Goal: Transaction & Acquisition: Book appointment/travel/reservation

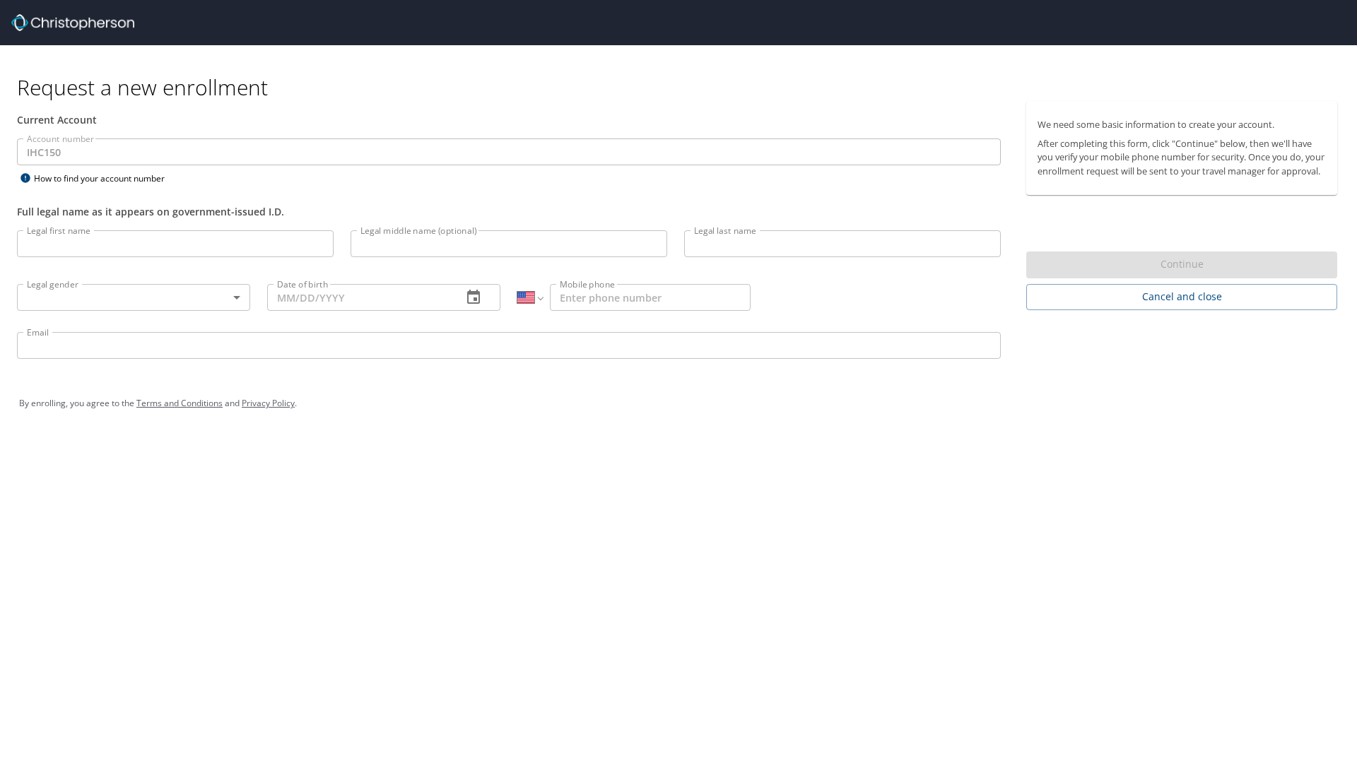
select select "US"
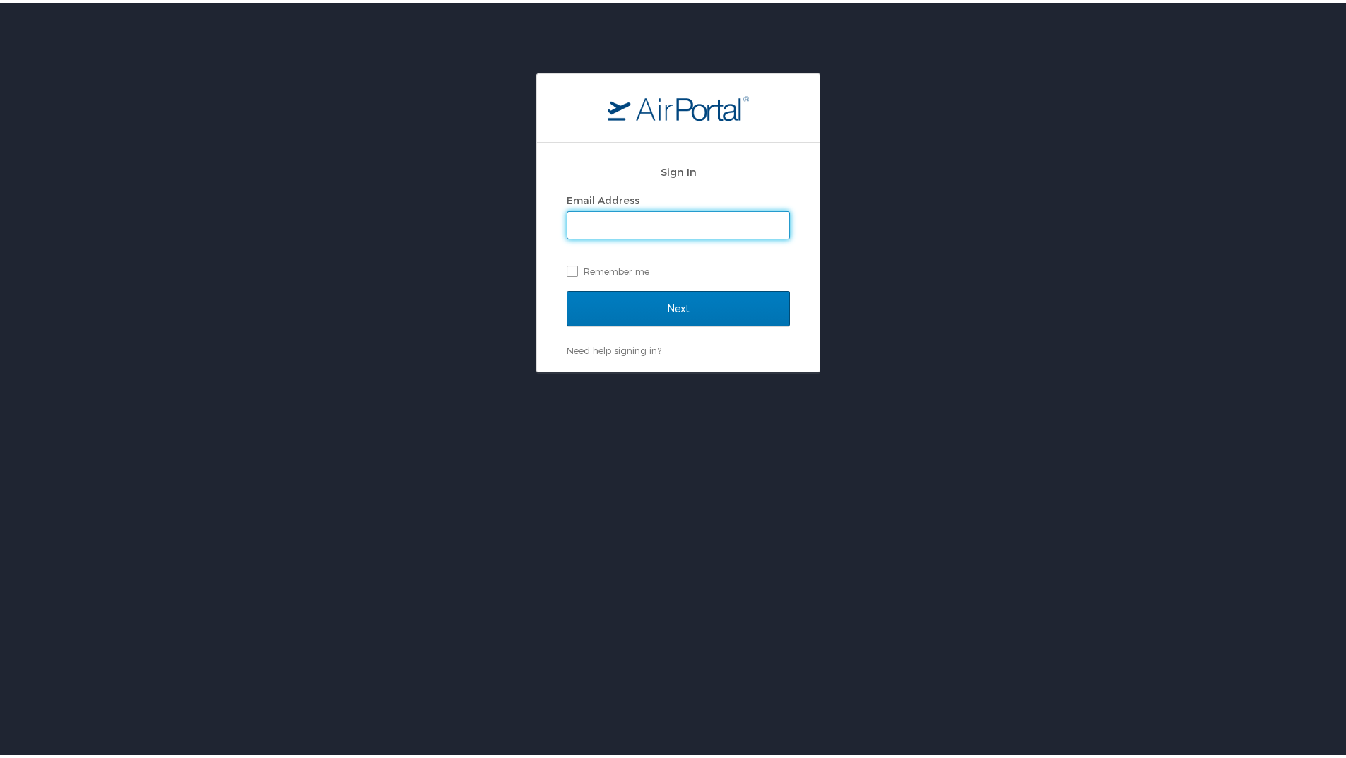
click at [610, 218] on input "Email Address" at bounding box center [679, 222] width 222 height 27
type input "[EMAIL_ADDRESS][DOMAIN_NAME]"
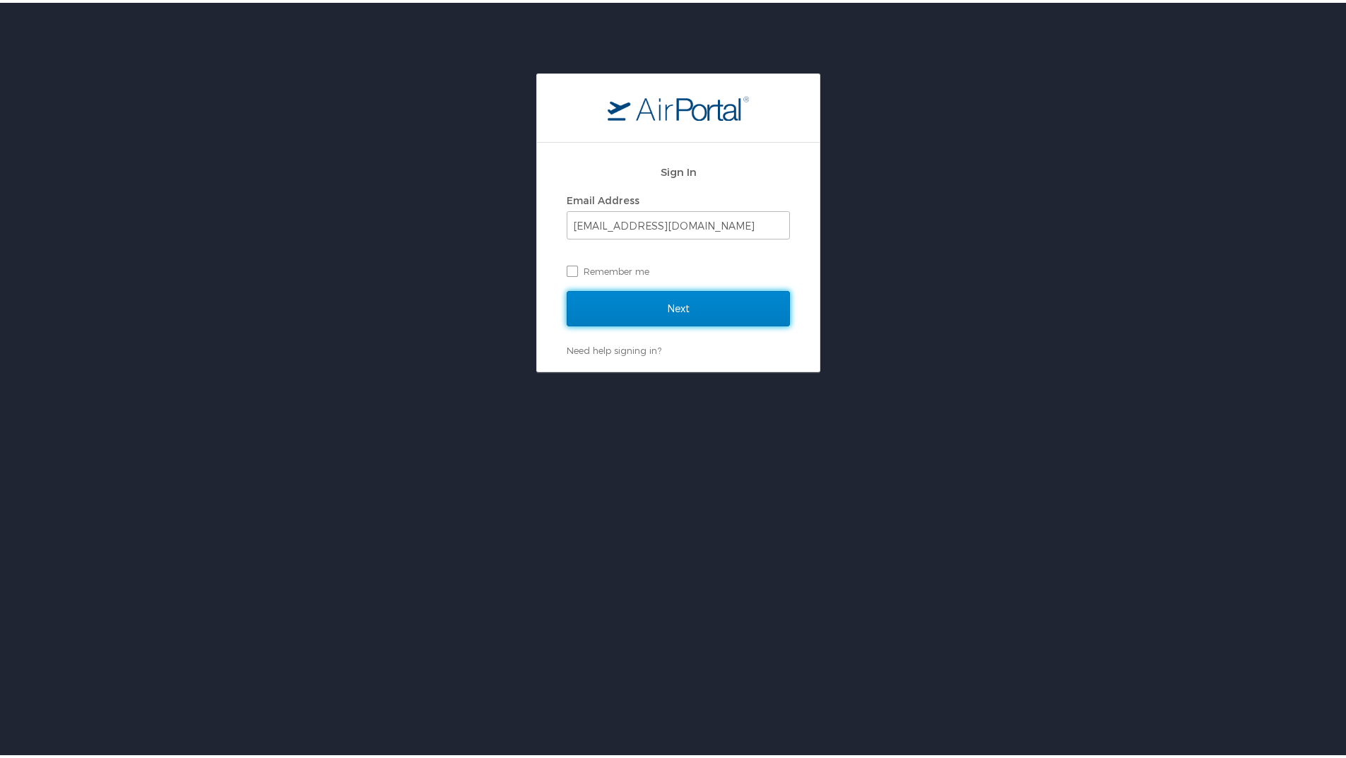
click at [686, 306] on input "Next" at bounding box center [678, 305] width 223 height 35
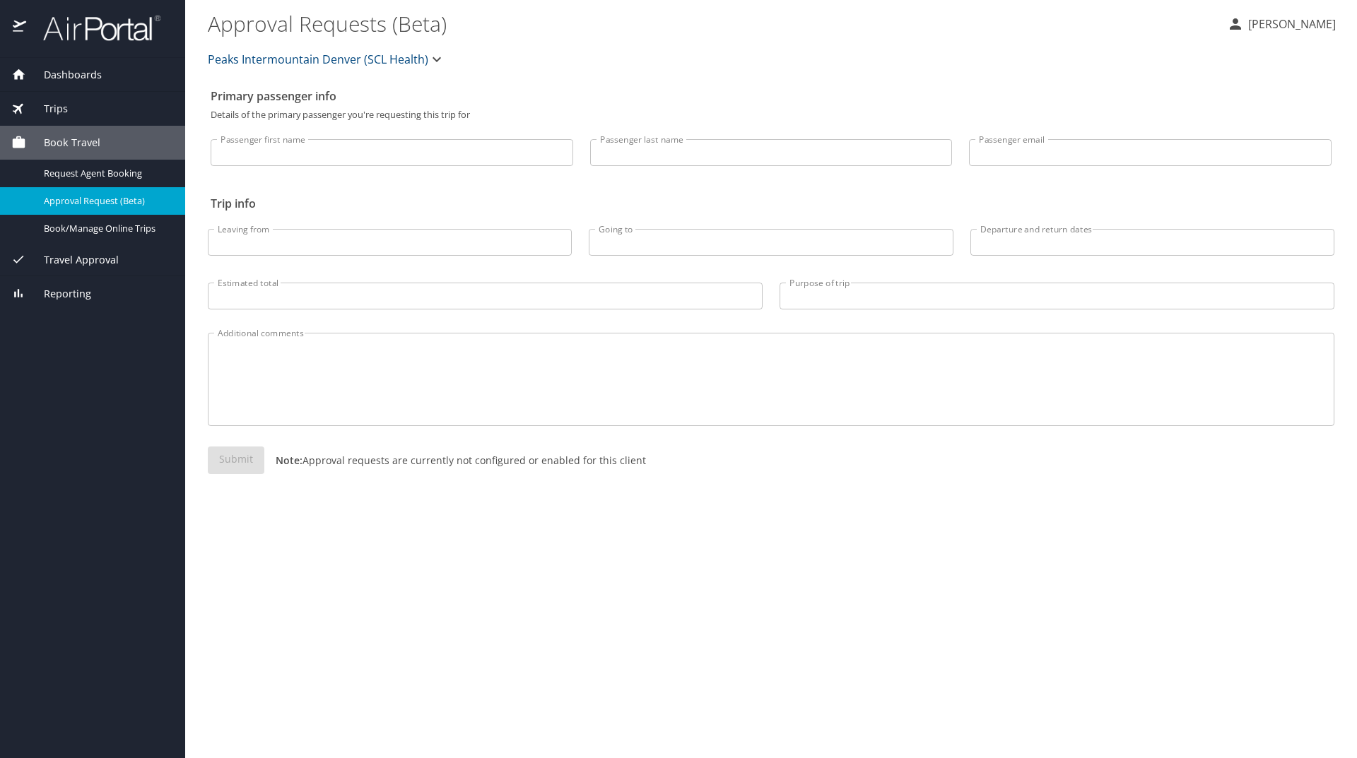
click at [344, 156] on input "Passenger first name" at bounding box center [392, 152] width 363 height 27
click at [442, 65] on icon "button" at bounding box center [436, 59] width 17 height 17
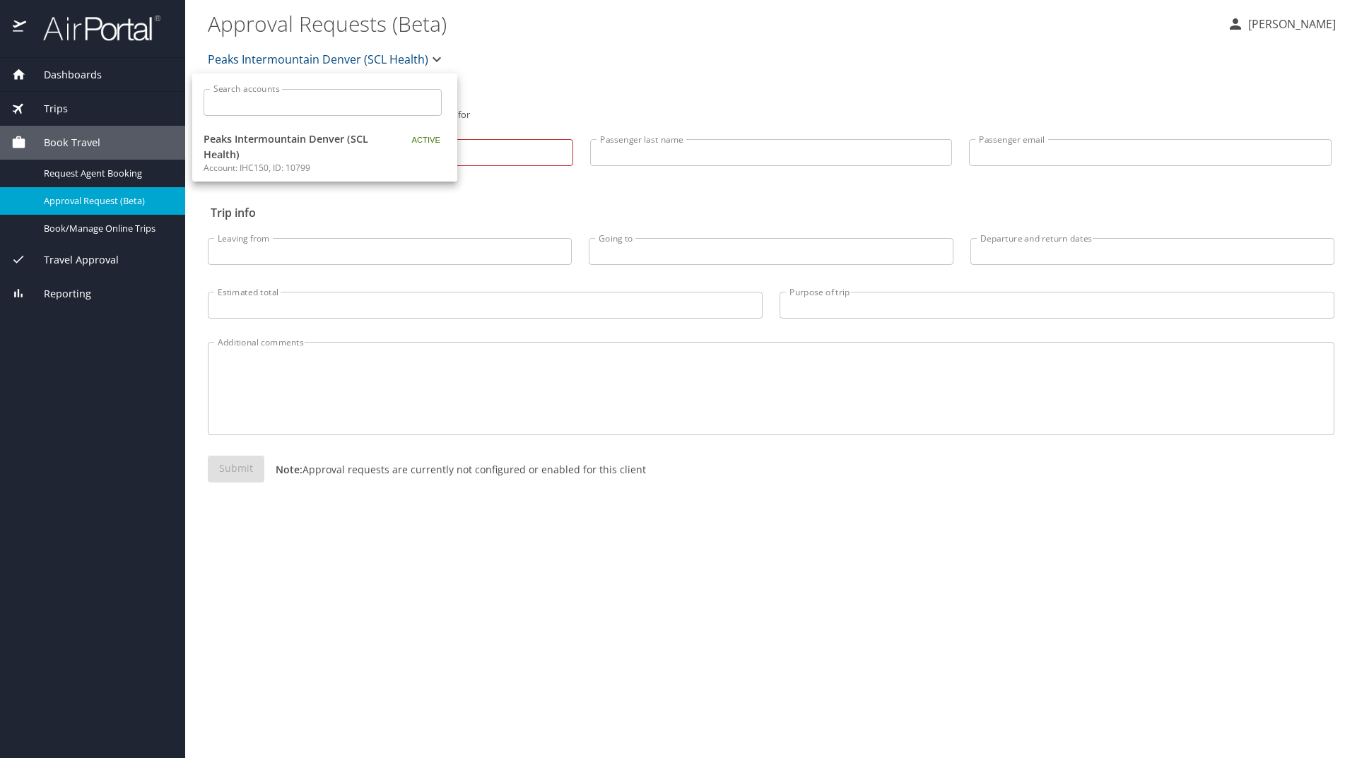
click at [510, 61] on div at bounding box center [678, 379] width 1357 height 758
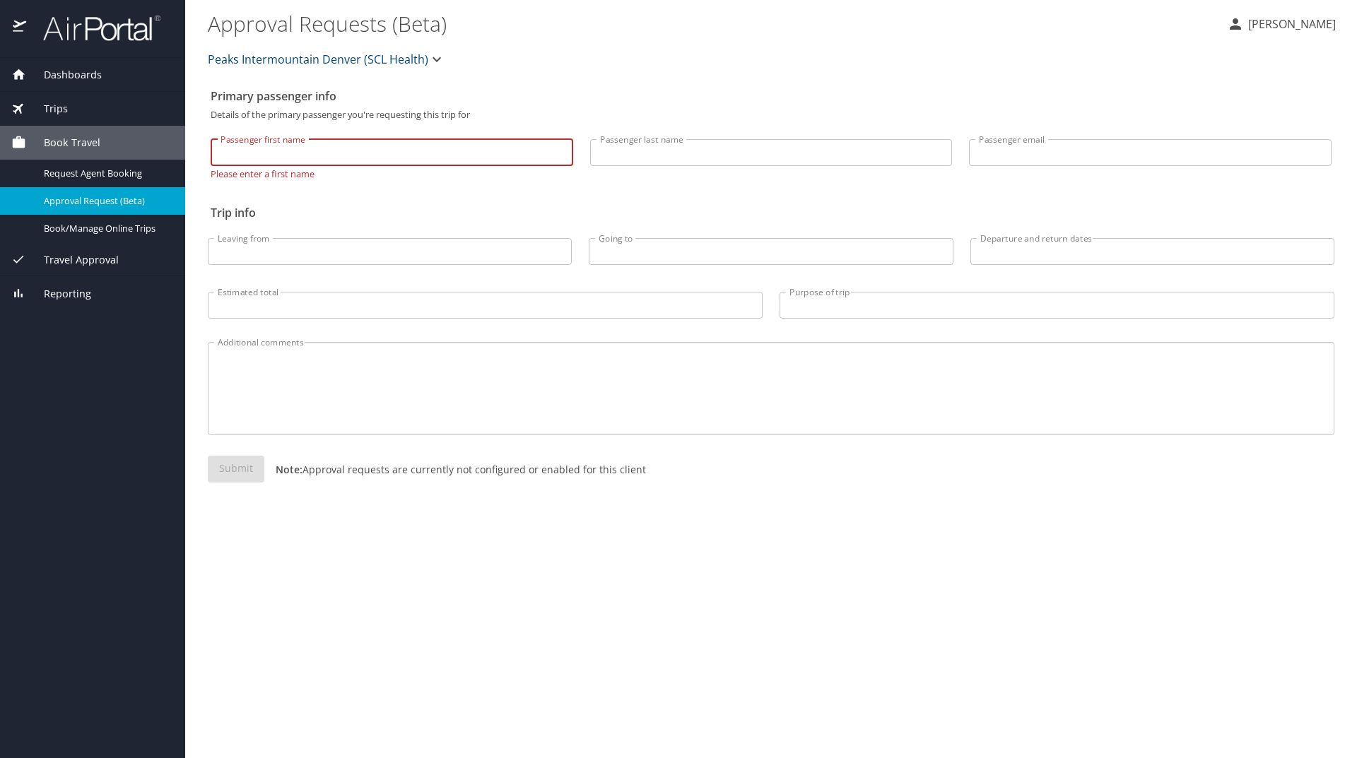
click at [305, 155] on input "Passenger first name" at bounding box center [392, 152] width 363 height 27
type input "Tej"
type input "Singh"
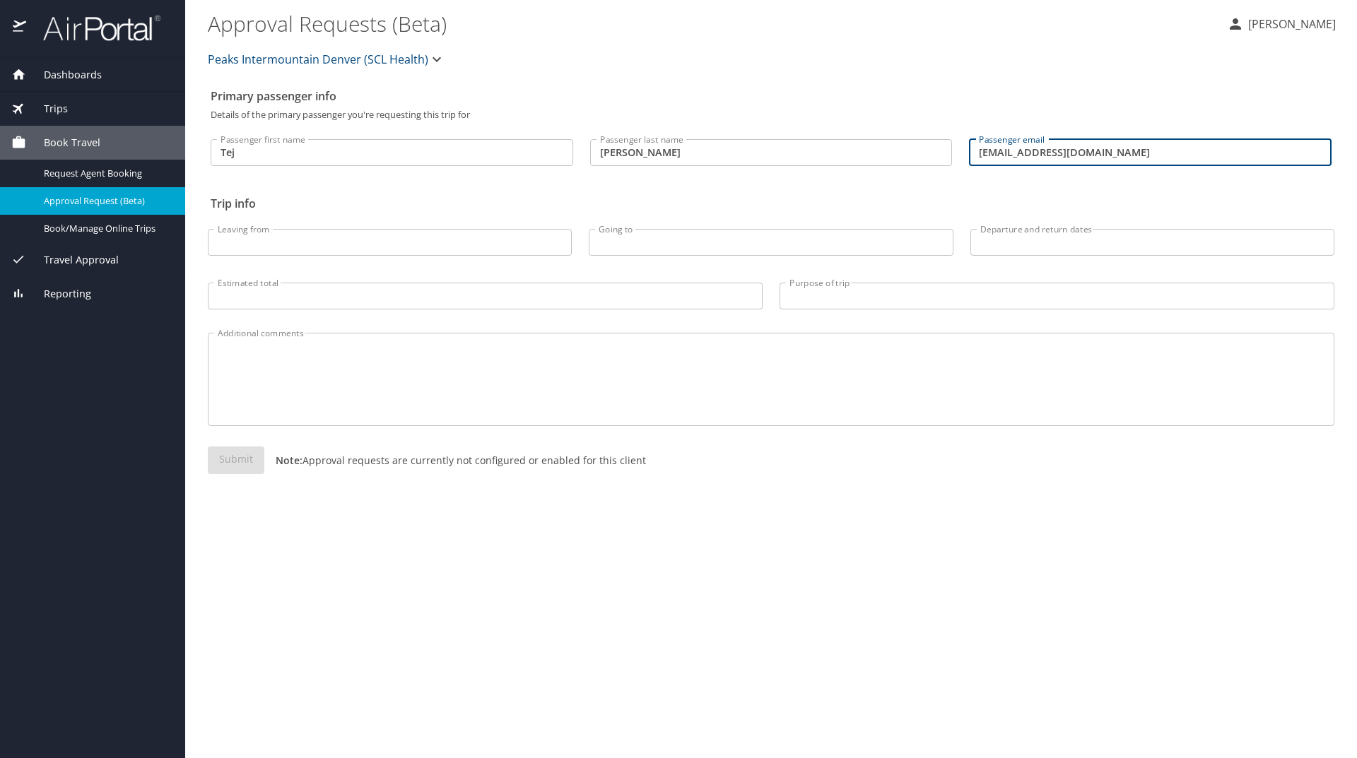
drag, startPoint x: 1110, startPoint y: 151, endPoint x: 966, endPoint y: 153, distance: 143.5
click at [966, 153] on div "Passenger email tmsinghmd@gmail.com Passenger email" at bounding box center [1151, 148] width 380 height 59
type input "tej.singh@imail.org"
click at [42, 69] on span "Dashboards" at bounding box center [64, 75] width 76 height 16
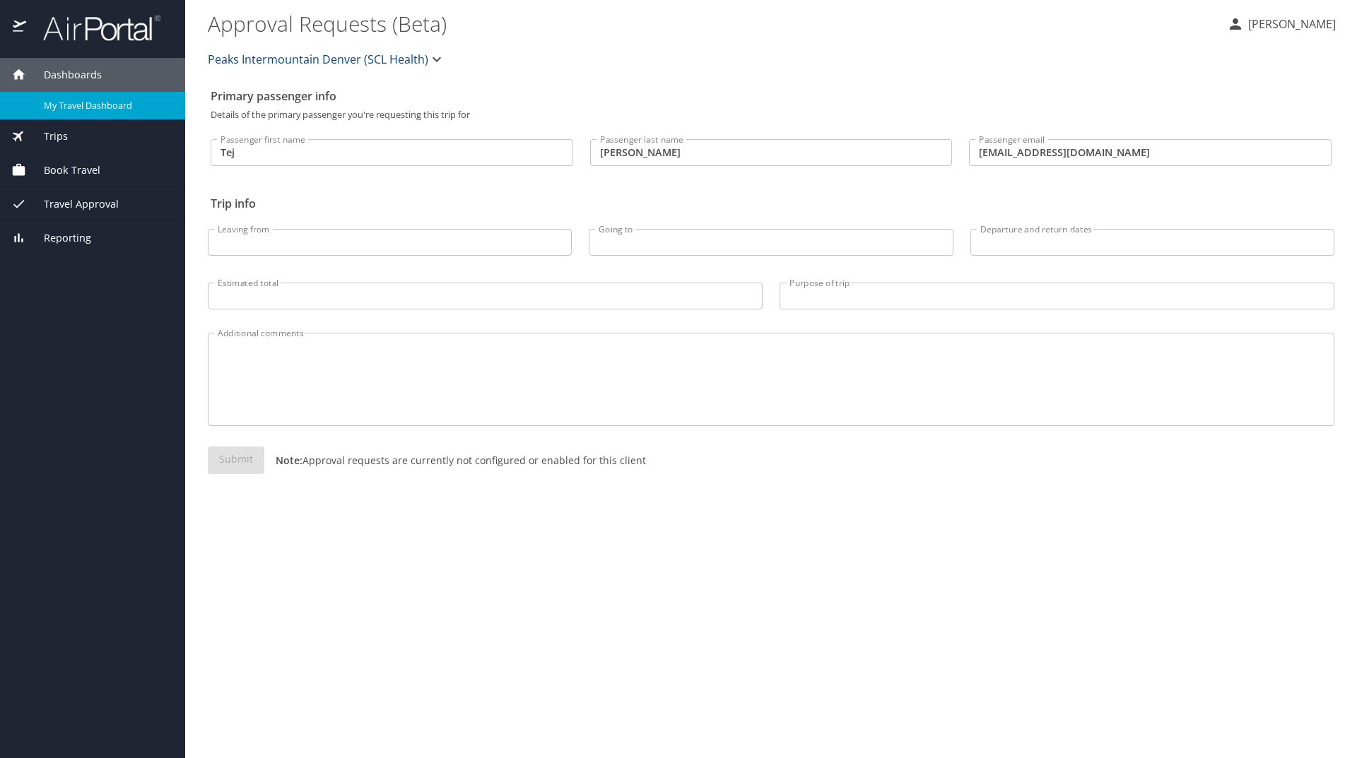
click at [91, 102] on span "My Travel Dashboard" at bounding box center [106, 105] width 124 height 13
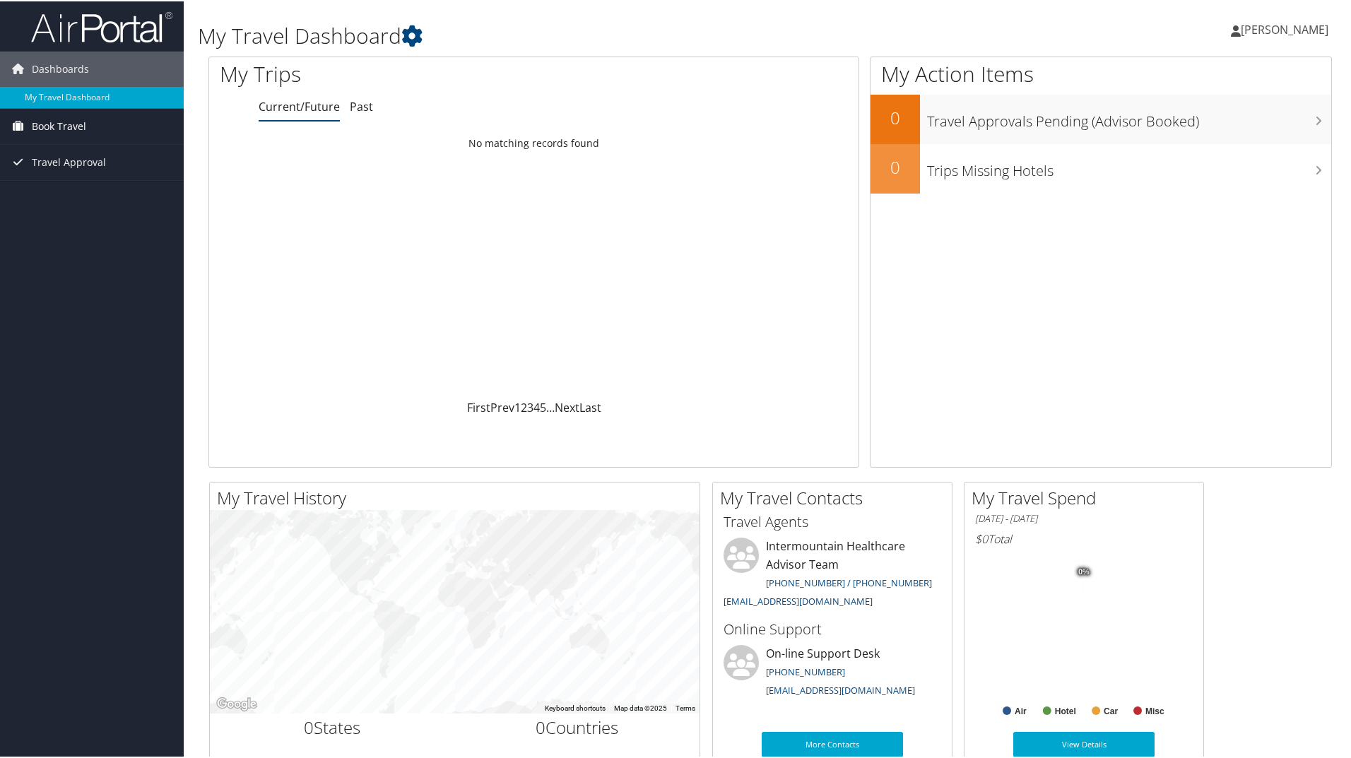
click at [77, 122] on span "Book Travel" at bounding box center [59, 124] width 54 height 35
click at [81, 150] on link "Approval Request (Beta)" at bounding box center [92, 153] width 184 height 21
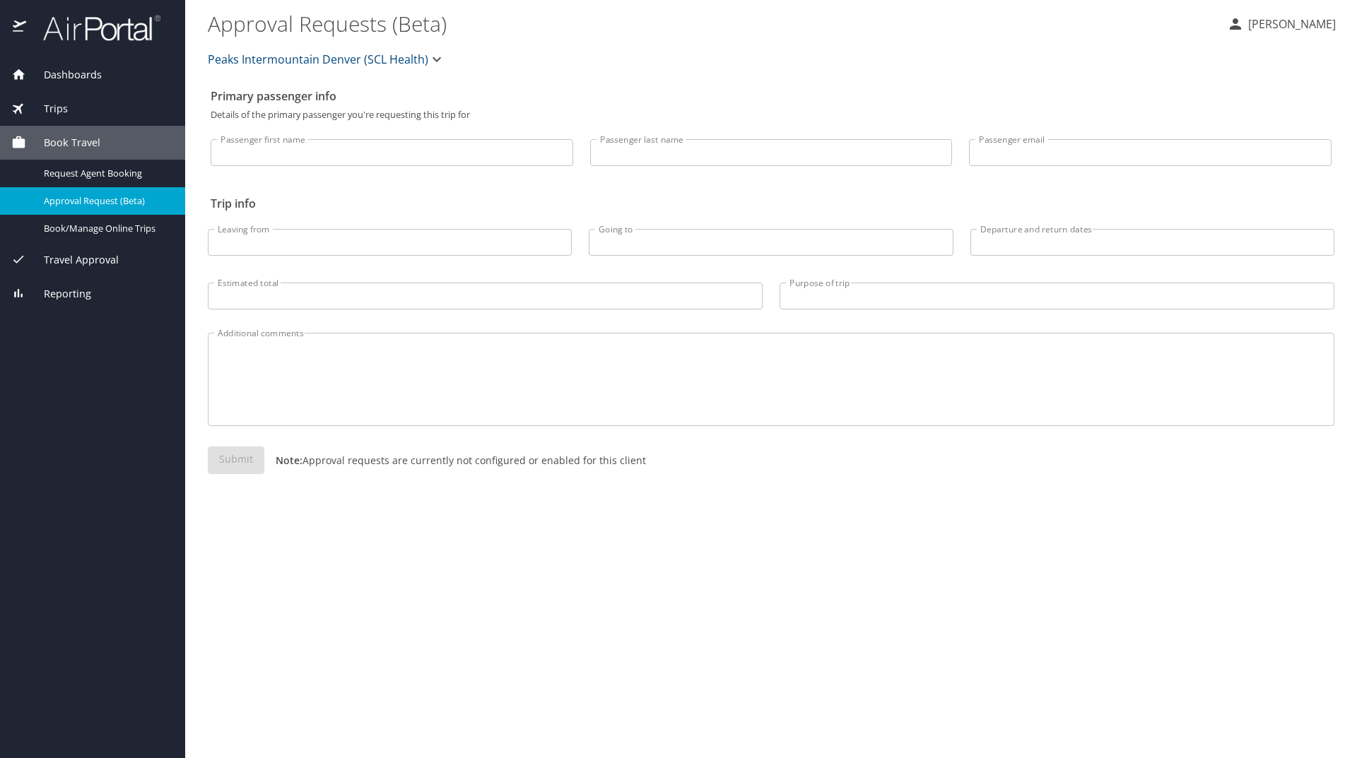
click at [263, 151] on input "Passenger first name" at bounding box center [392, 152] width 363 height 27
type input "Tej"
type input "Singh"
type input "tmsinghmd@gmail.com"
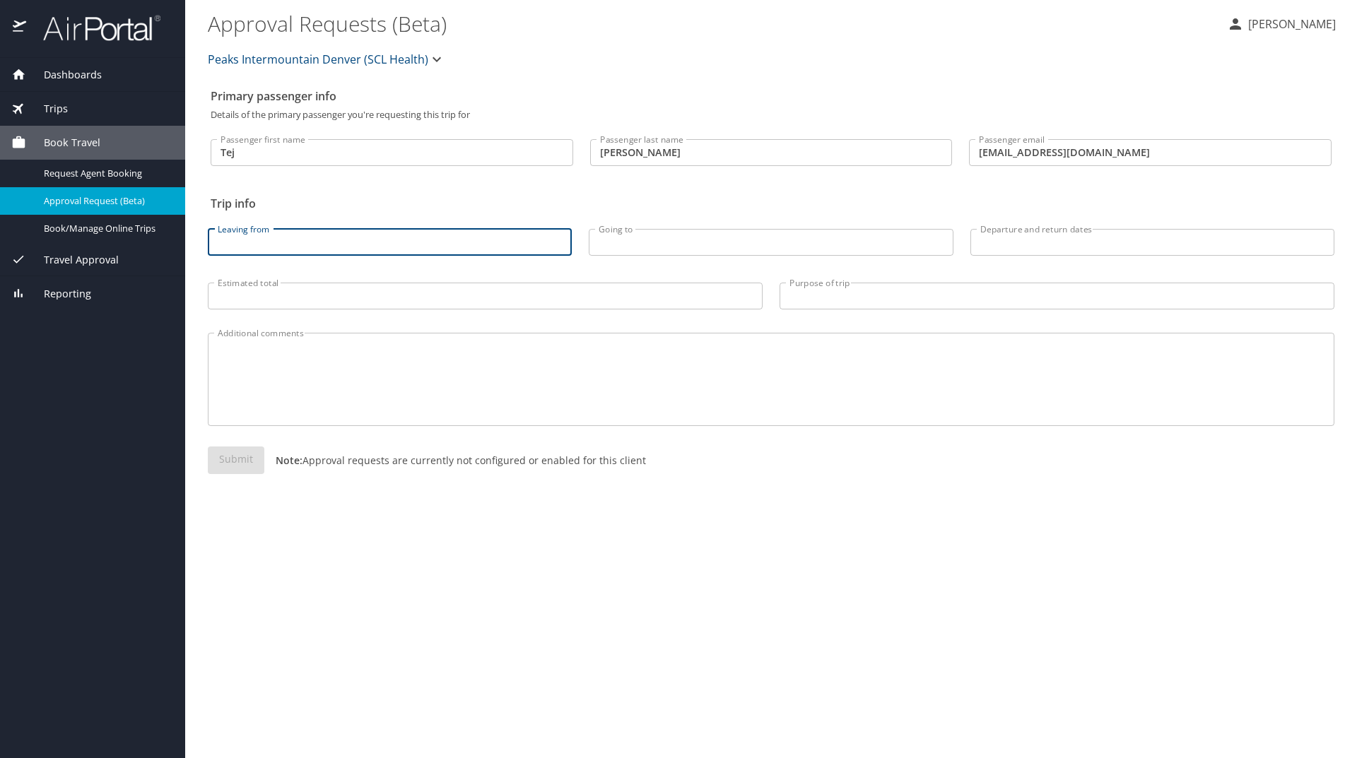
click at [300, 246] on input "Leaving from" at bounding box center [390, 242] width 364 height 27
type input "G"
type input "SFO"
click at [672, 250] on input "Going to" at bounding box center [771, 242] width 364 height 27
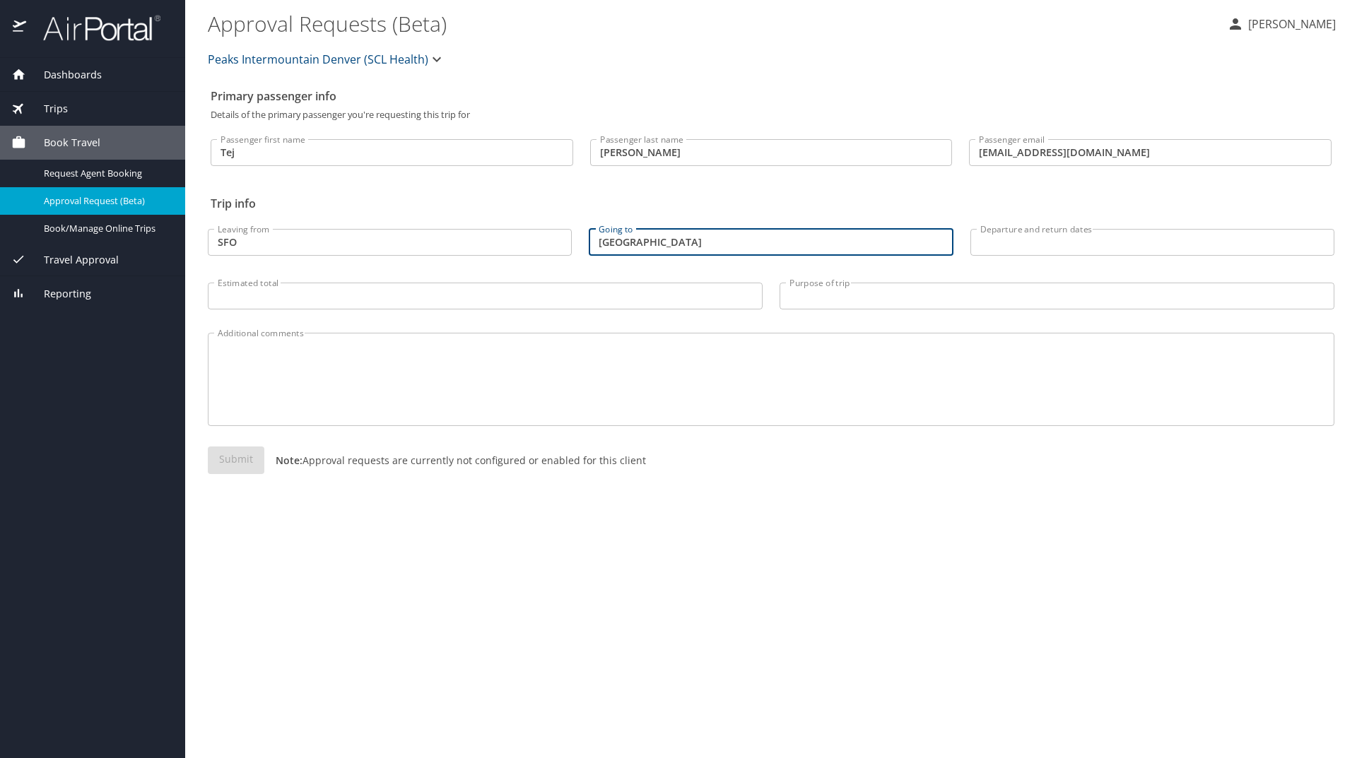
type input "Denver"
click at [998, 245] on input "Departure and return dates" at bounding box center [1152, 242] width 364 height 27
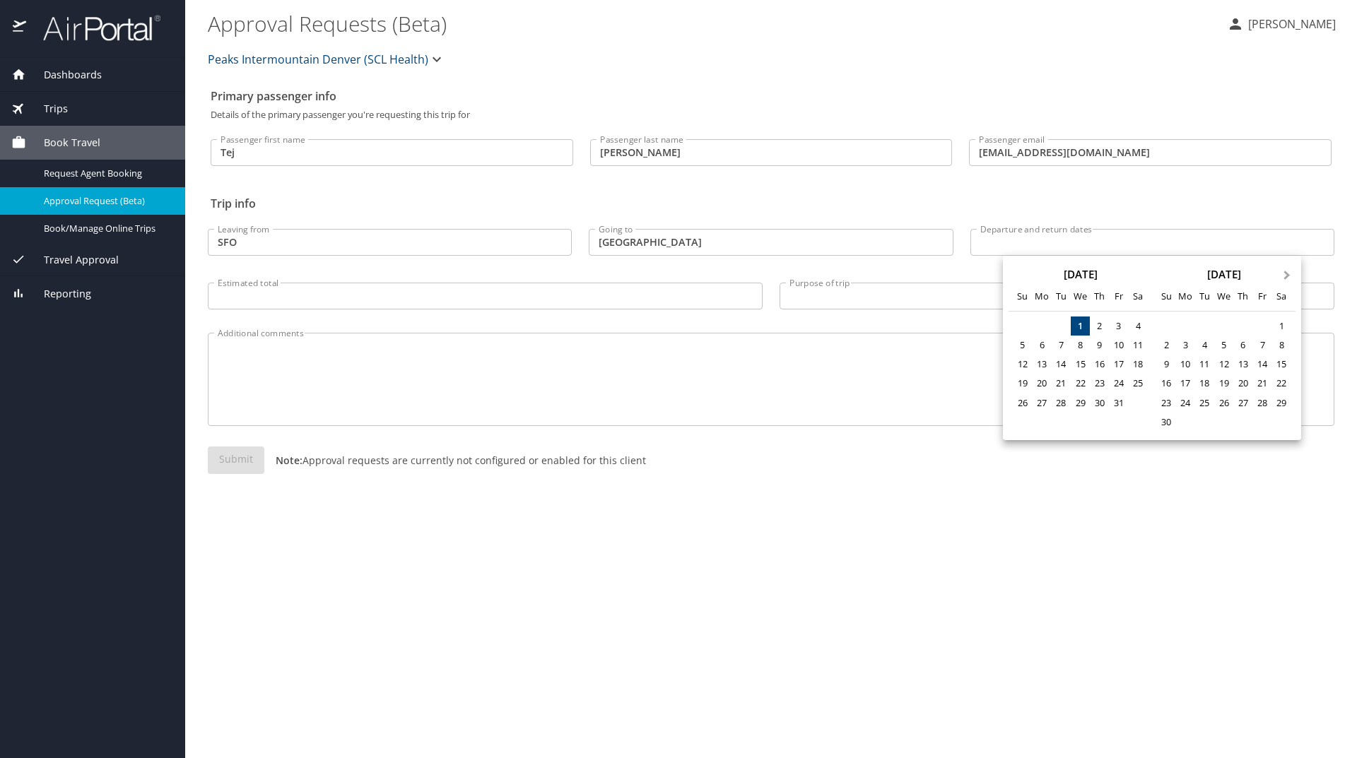
click at [1287, 273] on span "Next Month" at bounding box center [1287, 276] width 0 height 16
click at [1187, 366] on div "12" at bounding box center [1185, 364] width 19 height 19
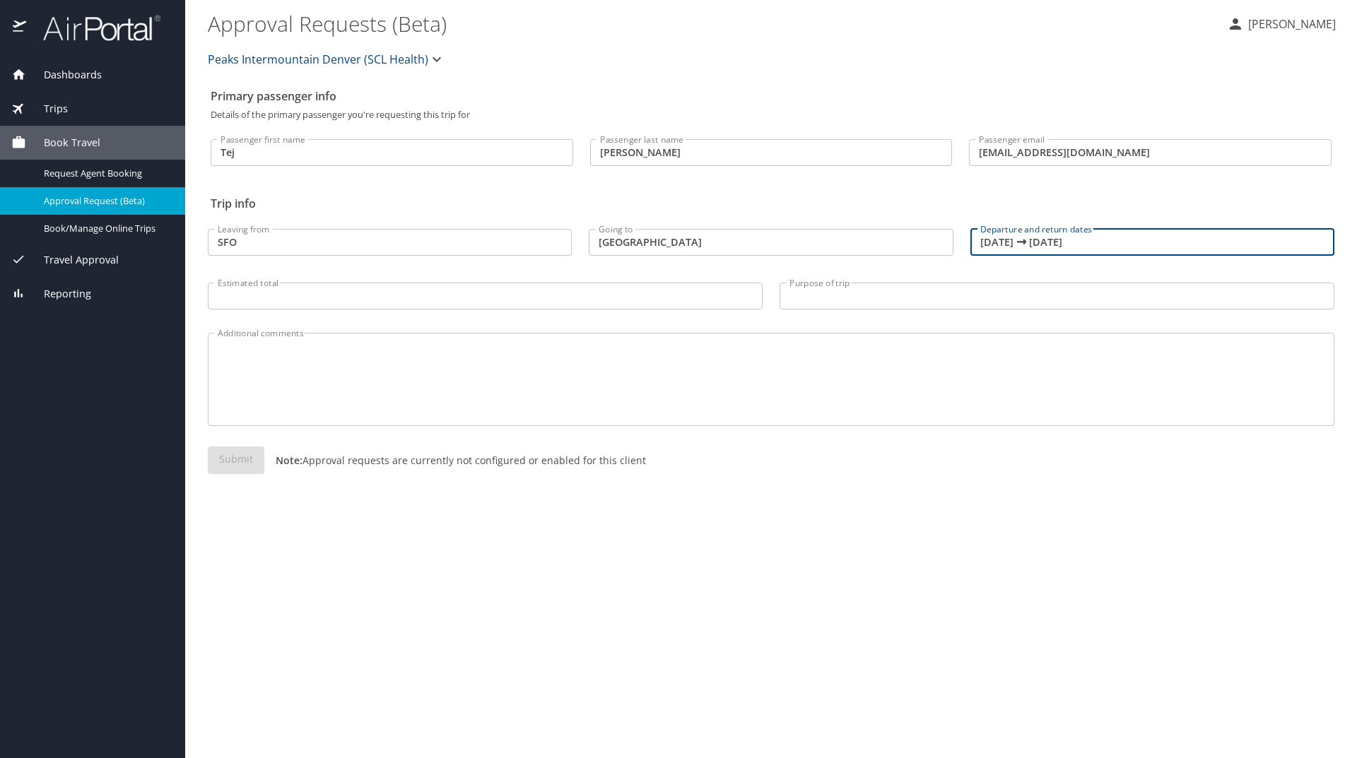
click at [1111, 245] on input "01/12/2026 🠦 01/12/2026" at bounding box center [1152, 242] width 364 height 27
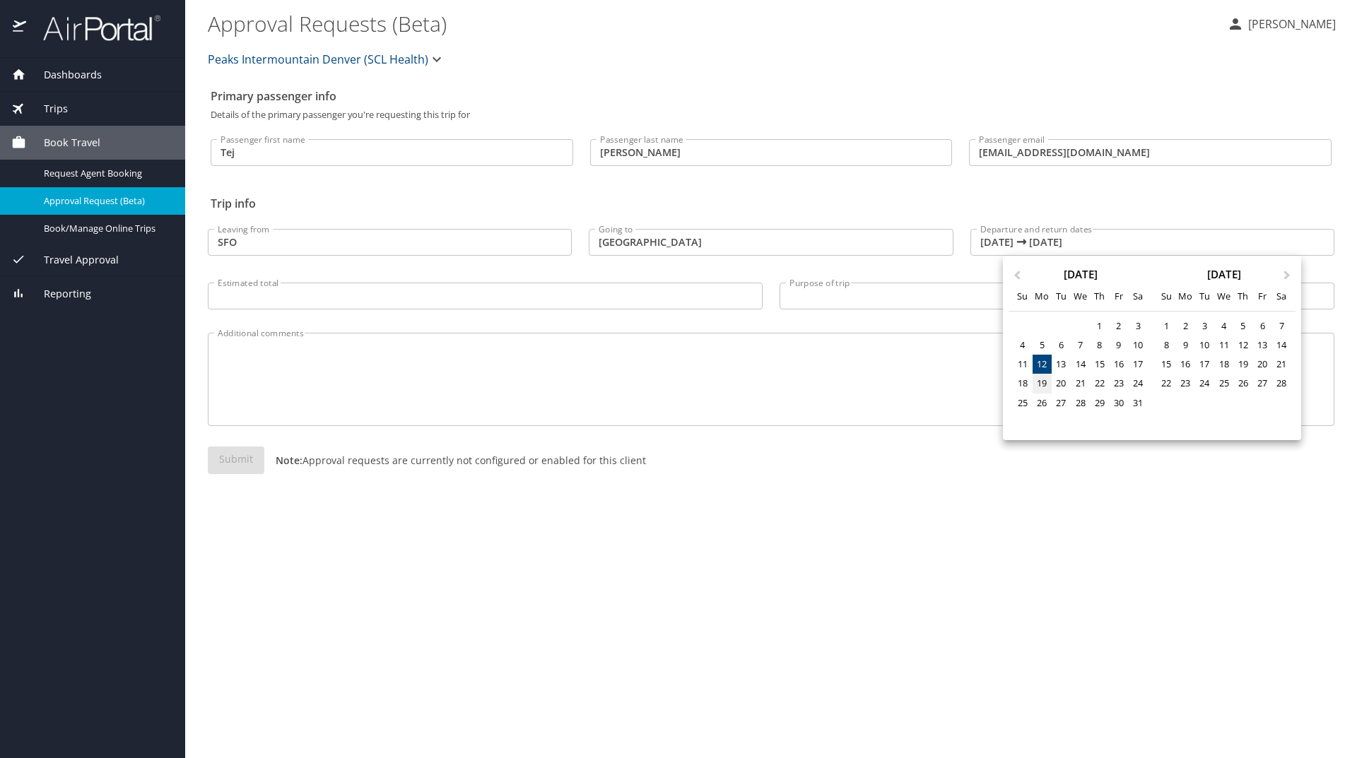
click at [1046, 380] on div "19" at bounding box center [1042, 383] width 19 height 19
click at [1045, 377] on div "19" at bounding box center [1042, 383] width 19 height 19
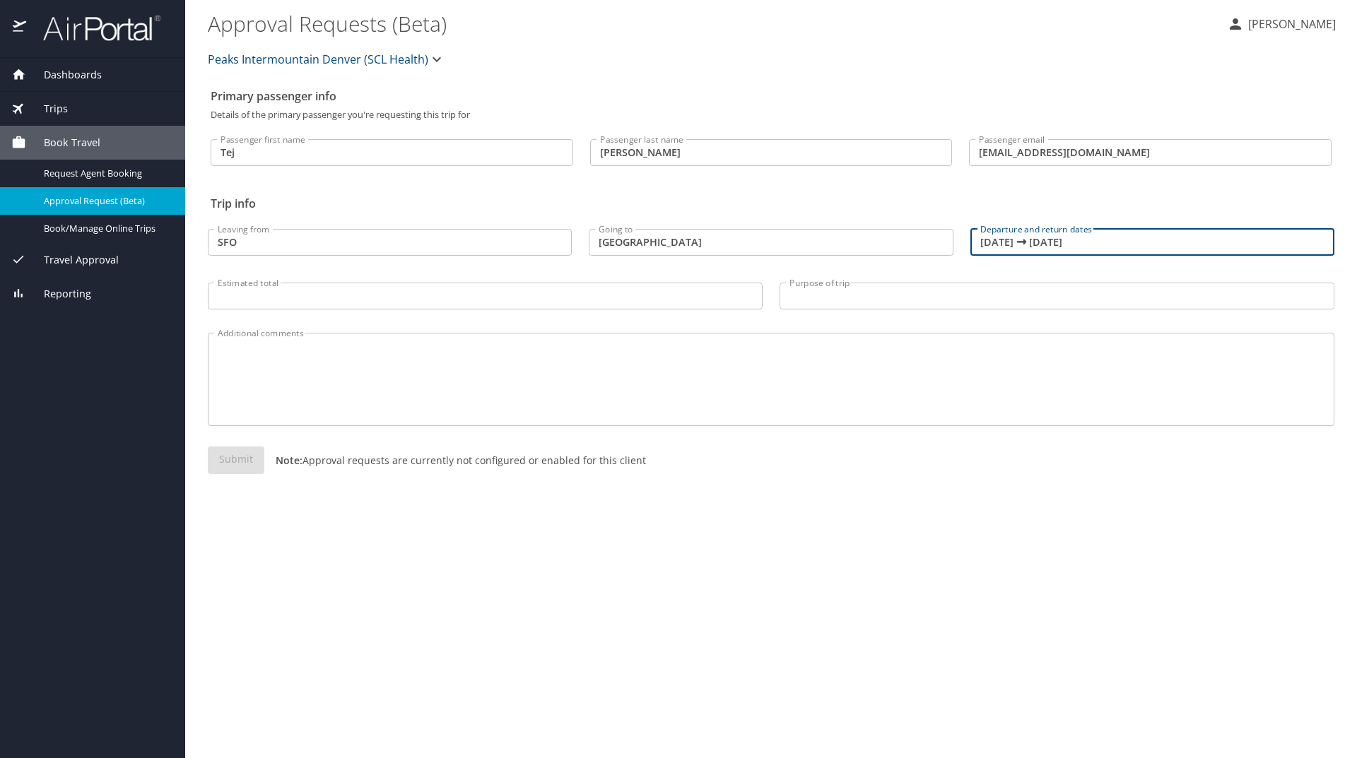
click at [1045, 359] on div "Previous Month Next Month January 2026 Su Mo Tu We Th Fr Sa 28 29 30 31 1 2 3 4…" at bounding box center [1152, 307] width 224 height 103
click at [1024, 247] on input "01/19/2026 🠦 01/19/2026" at bounding box center [1152, 242] width 364 height 27
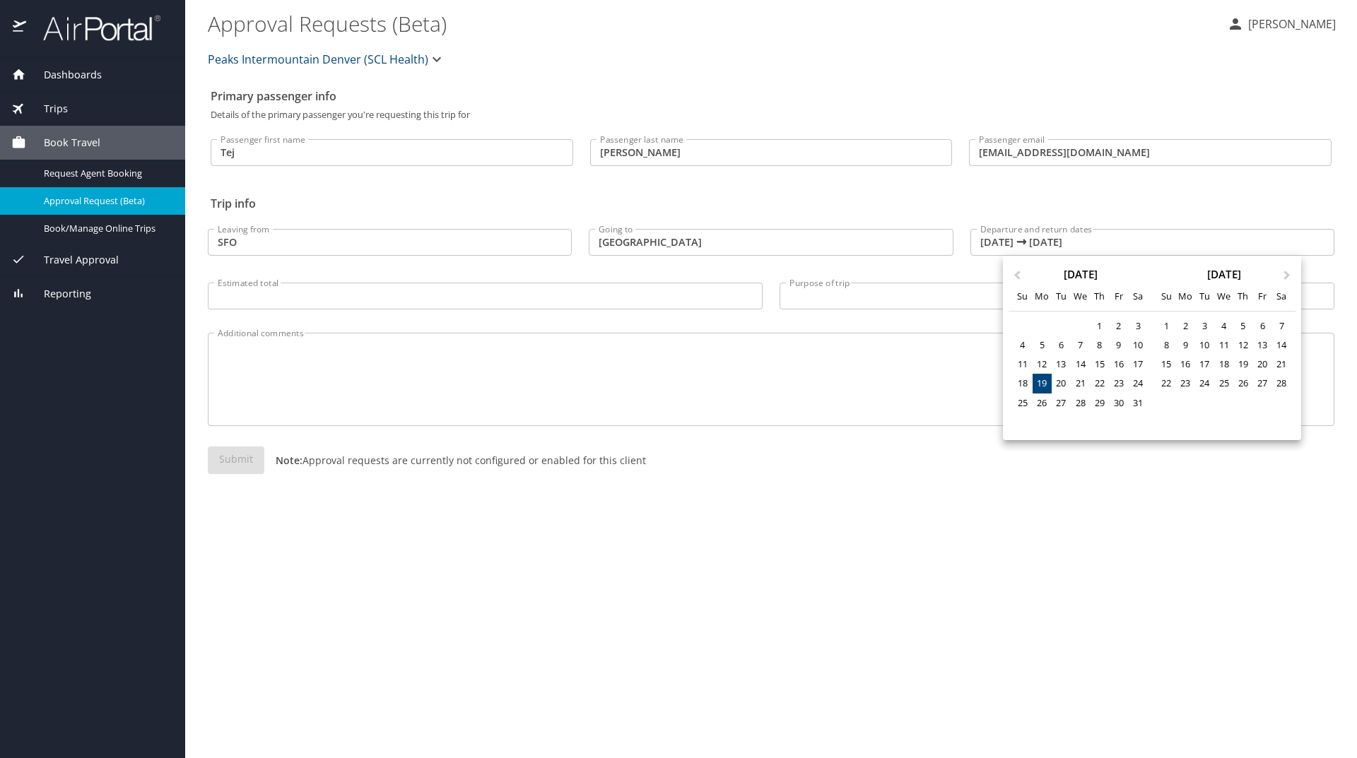
click at [1003, 241] on div at bounding box center [678, 379] width 1357 height 758
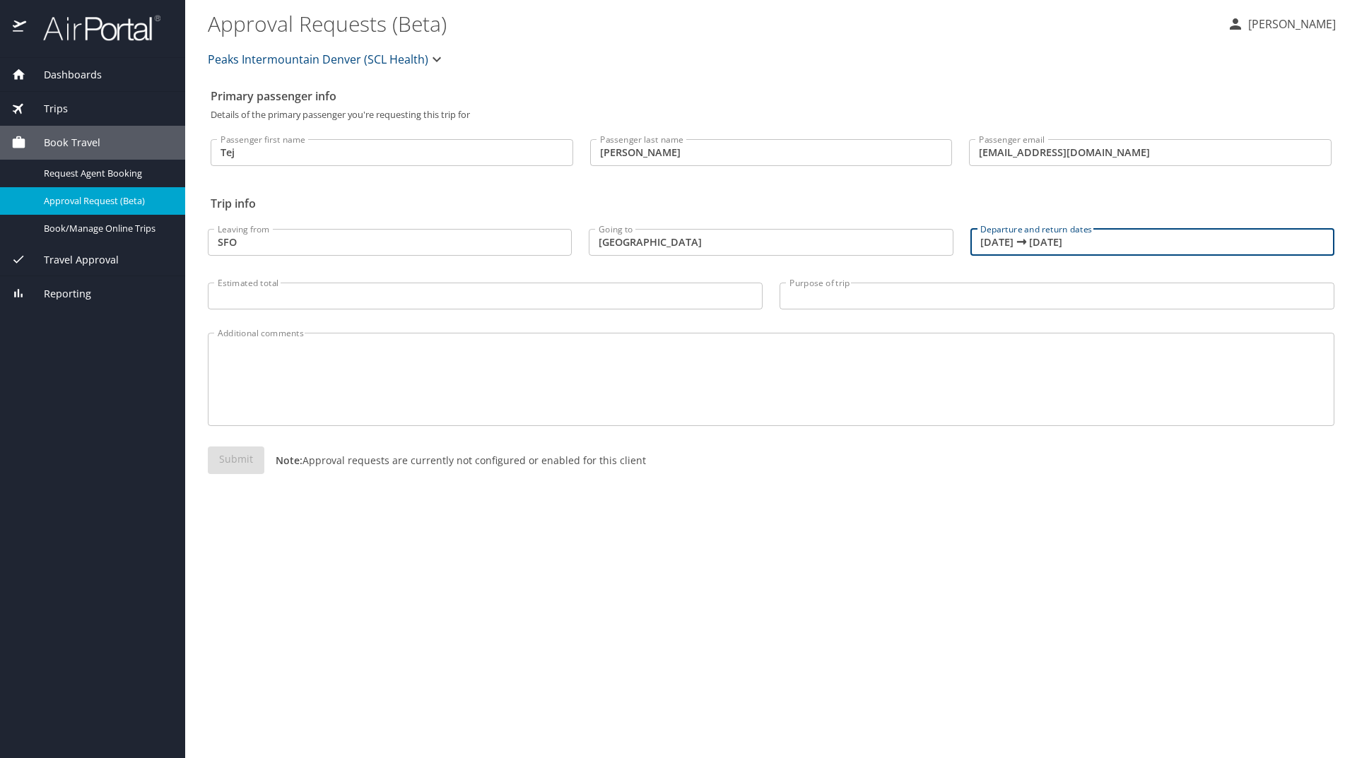
click at [1008, 241] on input "01/19/2026 🠦 01/19/2026" at bounding box center [1152, 242] width 364 height 27
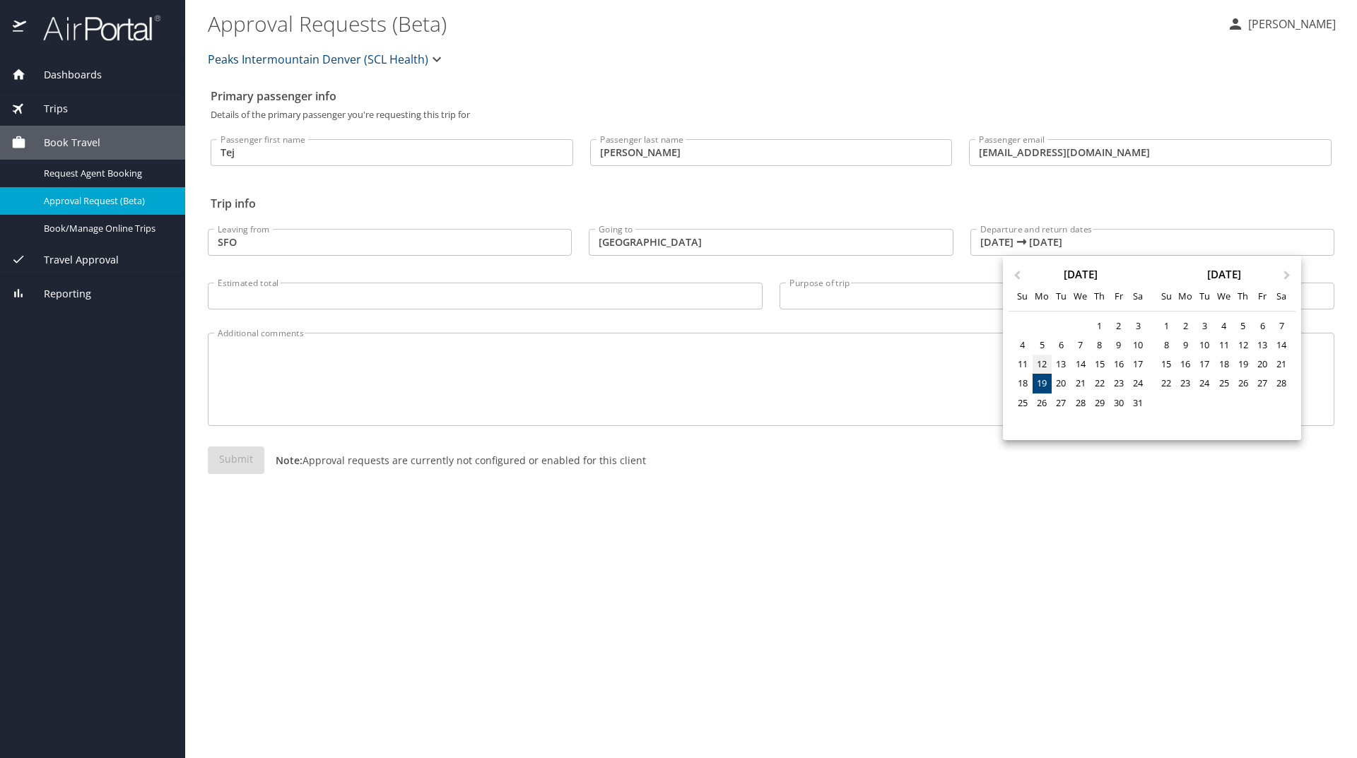
click at [1041, 360] on div "12" at bounding box center [1042, 364] width 19 height 19
click at [1045, 381] on div "19" at bounding box center [1042, 383] width 19 height 19
type input "01/12/2026 🠦 01/19/2026"
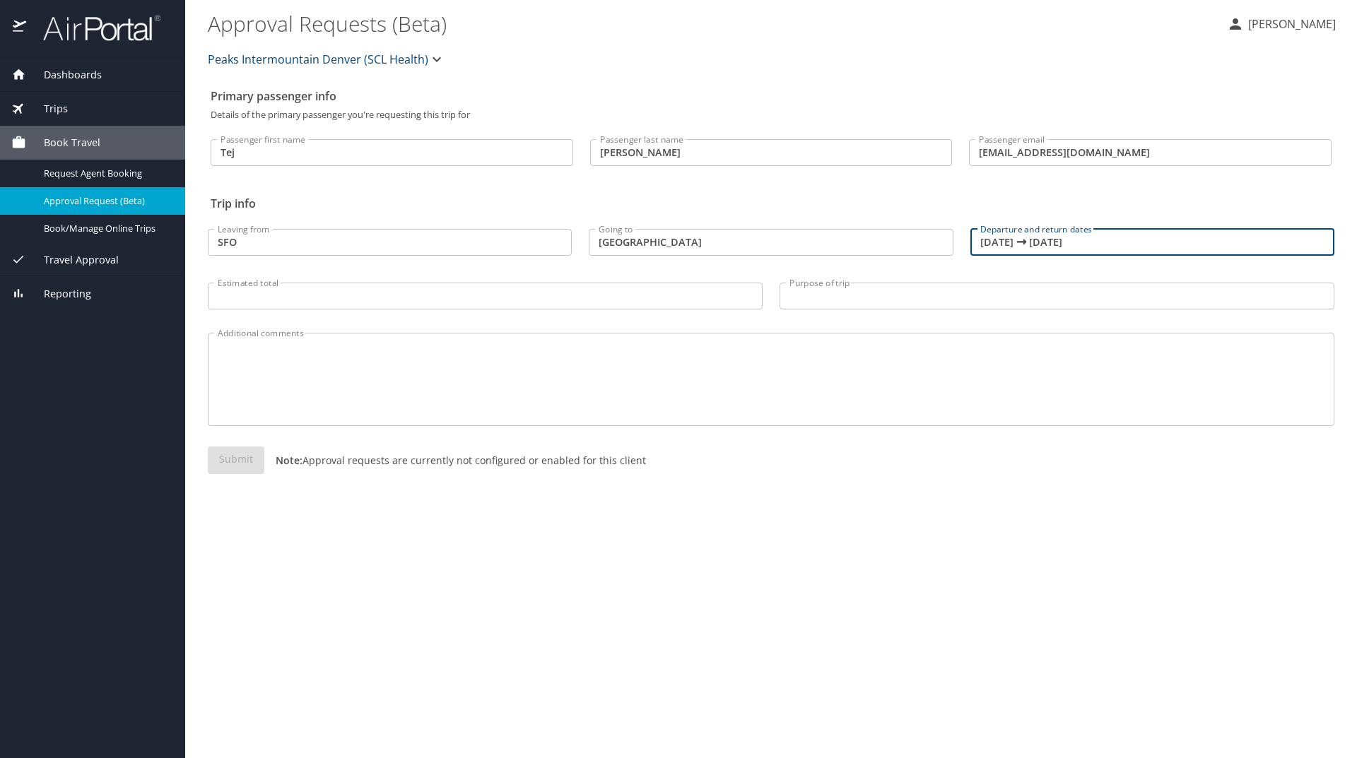
click at [348, 301] on input "Estimated total" at bounding box center [485, 296] width 555 height 27
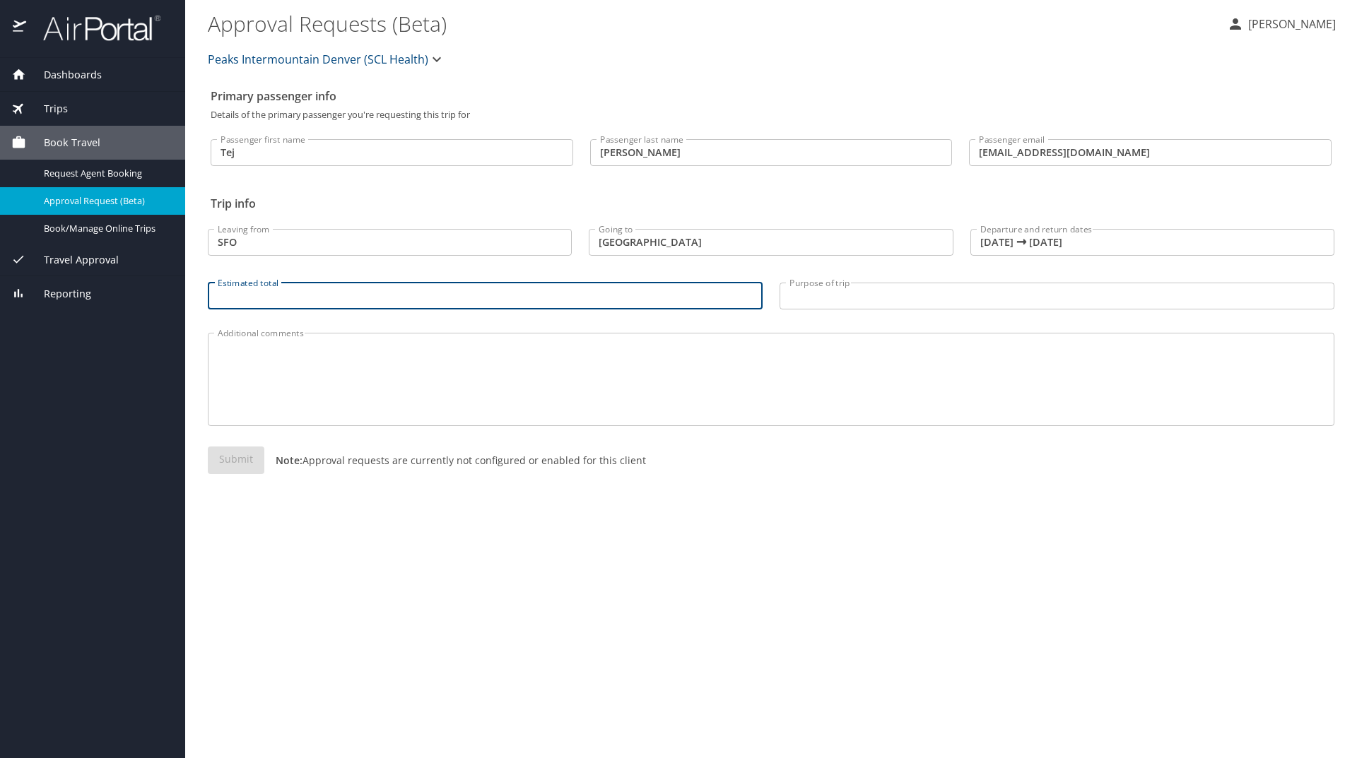
click at [839, 303] on input "Purpose of trip" at bounding box center [1057, 296] width 555 height 27
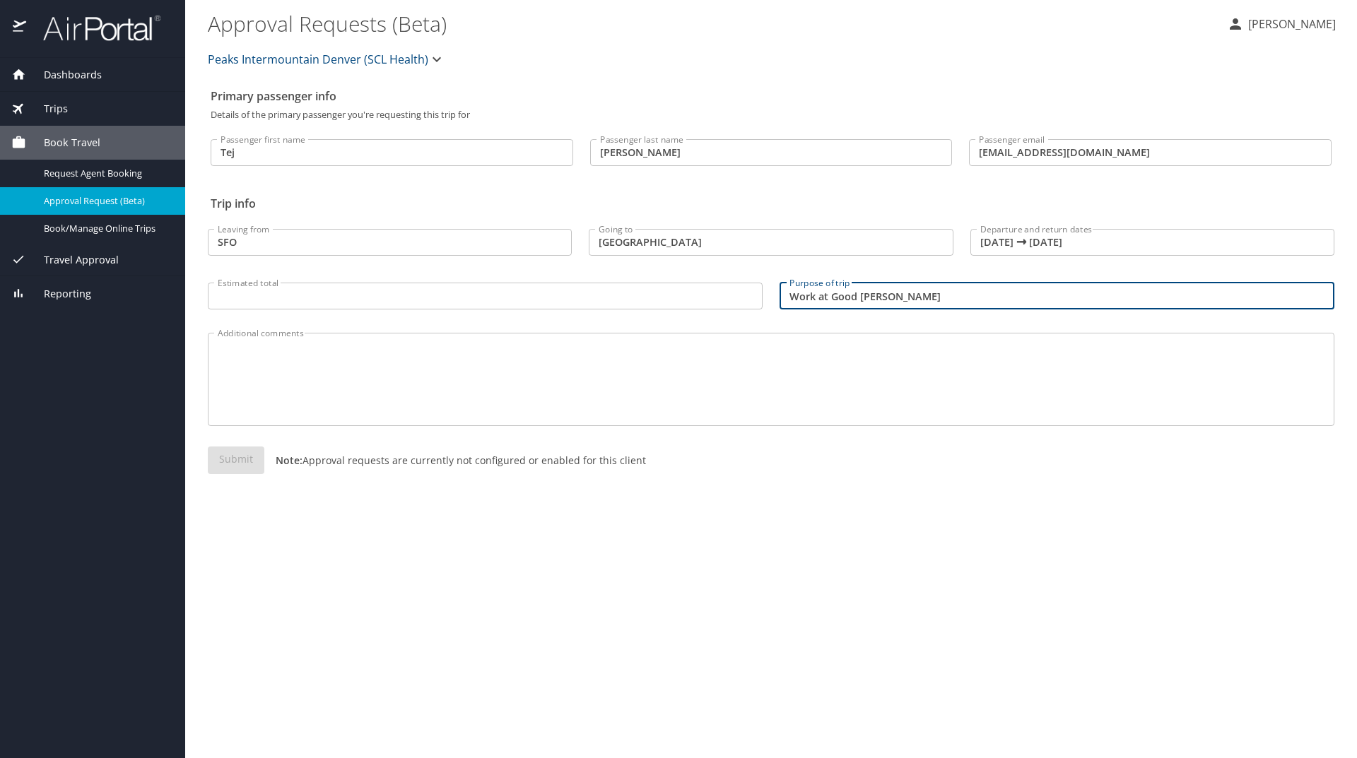
type input "Work at Good Sam"
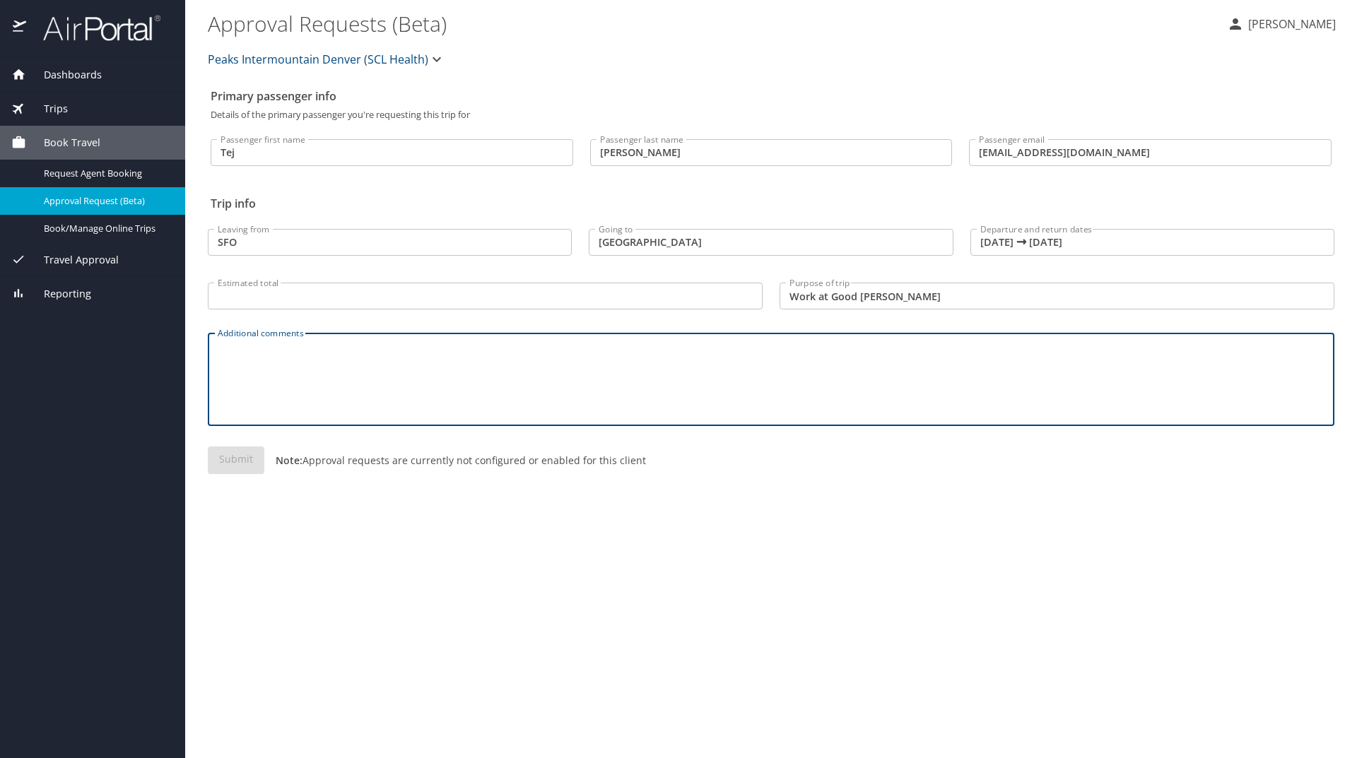
click at [427, 381] on textarea "Additional comments" at bounding box center [771, 379] width 1107 height 67
type textarea "First of 1 week every month for Dr. Singh at Good Sam"
click at [397, 300] on input "Estimated total" at bounding box center [485, 296] width 555 height 27
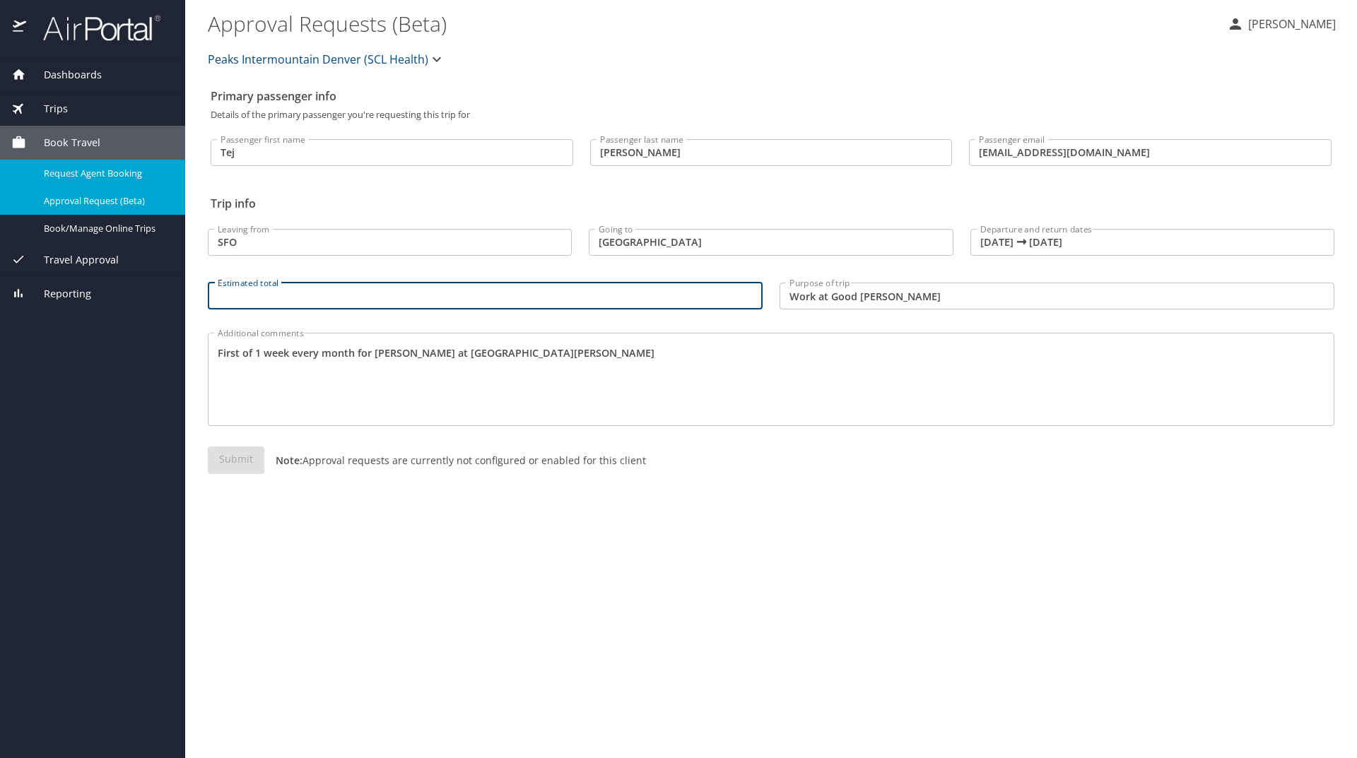
click at [115, 172] on span "Request Agent Booking" at bounding box center [106, 173] width 124 height 13
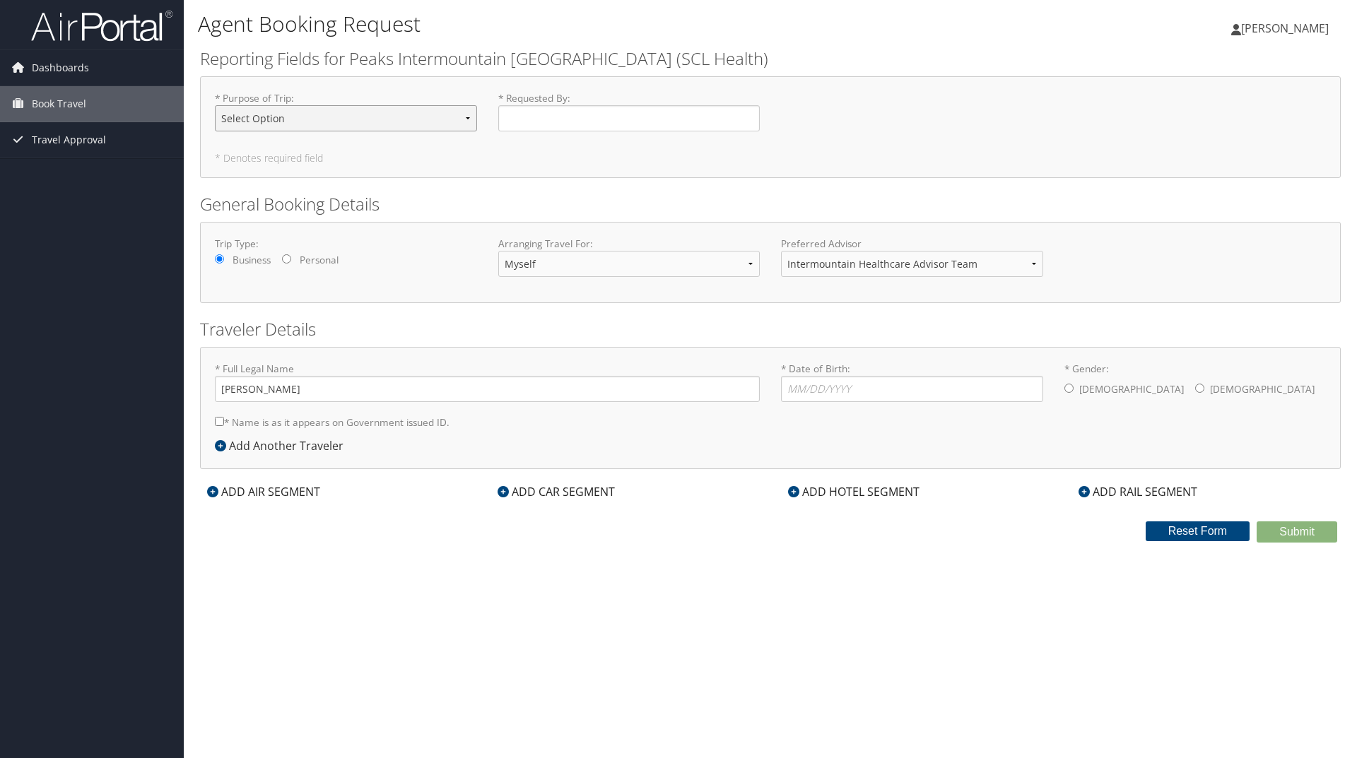
click at [281, 110] on select "Select Option 3rd Party Reimbursable Business CME Conf or Education Groups Pers…" at bounding box center [346, 118] width 262 height 26
select select "Business"
click at [215, 105] on select "Select Option 3rd Party Reimbursable Business CME Conf or Education Groups Pers…" at bounding box center [346, 118] width 262 height 26
click at [522, 119] on input "* Requested By : Required" at bounding box center [629, 118] width 262 height 26
type input "[PERSON_NAME]"
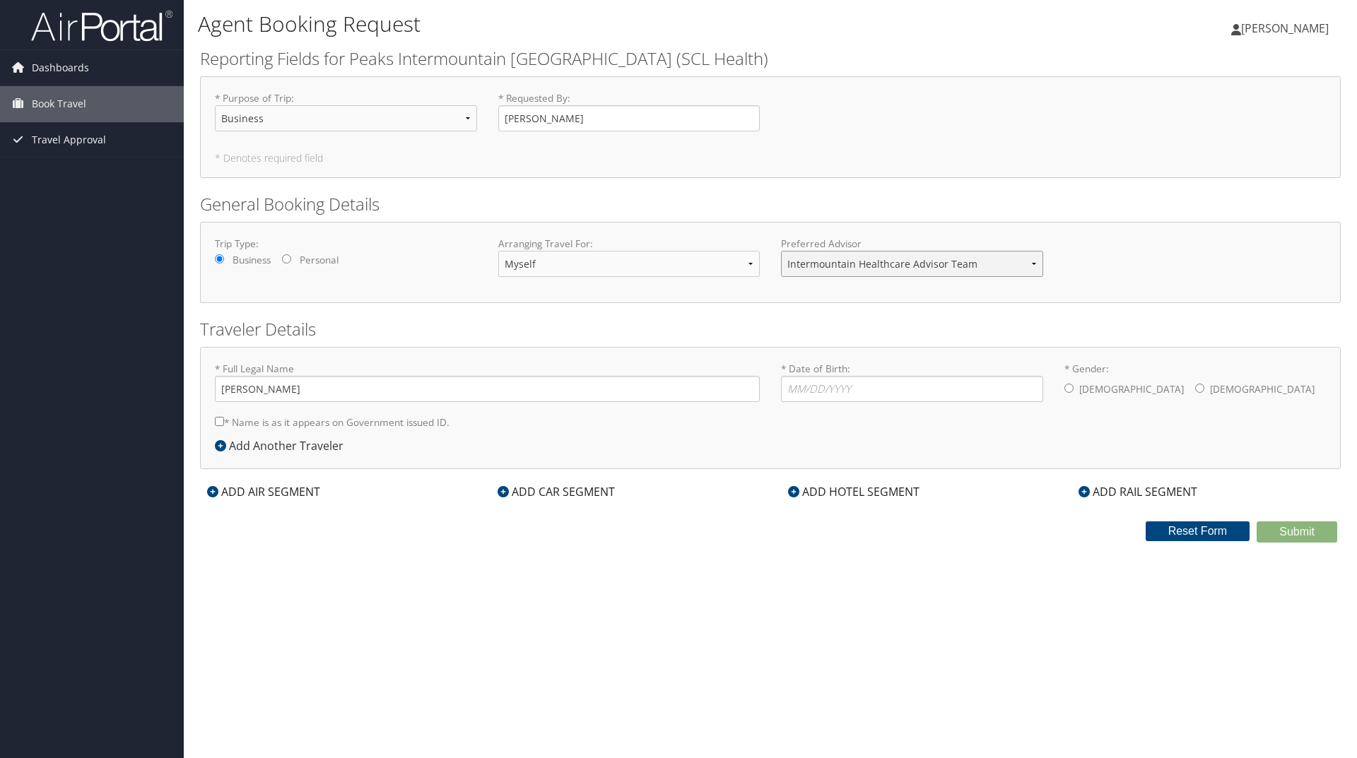
click at [827, 266] on select "Intermountain Healthcare Advisor Team" at bounding box center [912, 264] width 262 height 26
click at [816, 385] on input "* Date of Birth: Invalid Date" at bounding box center [912, 389] width 262 height 26
type input "02/05/1967"
click at [1068, 389] on input "* Gender: Male Female" at bounding box center [1068, 388] width 9 height 9
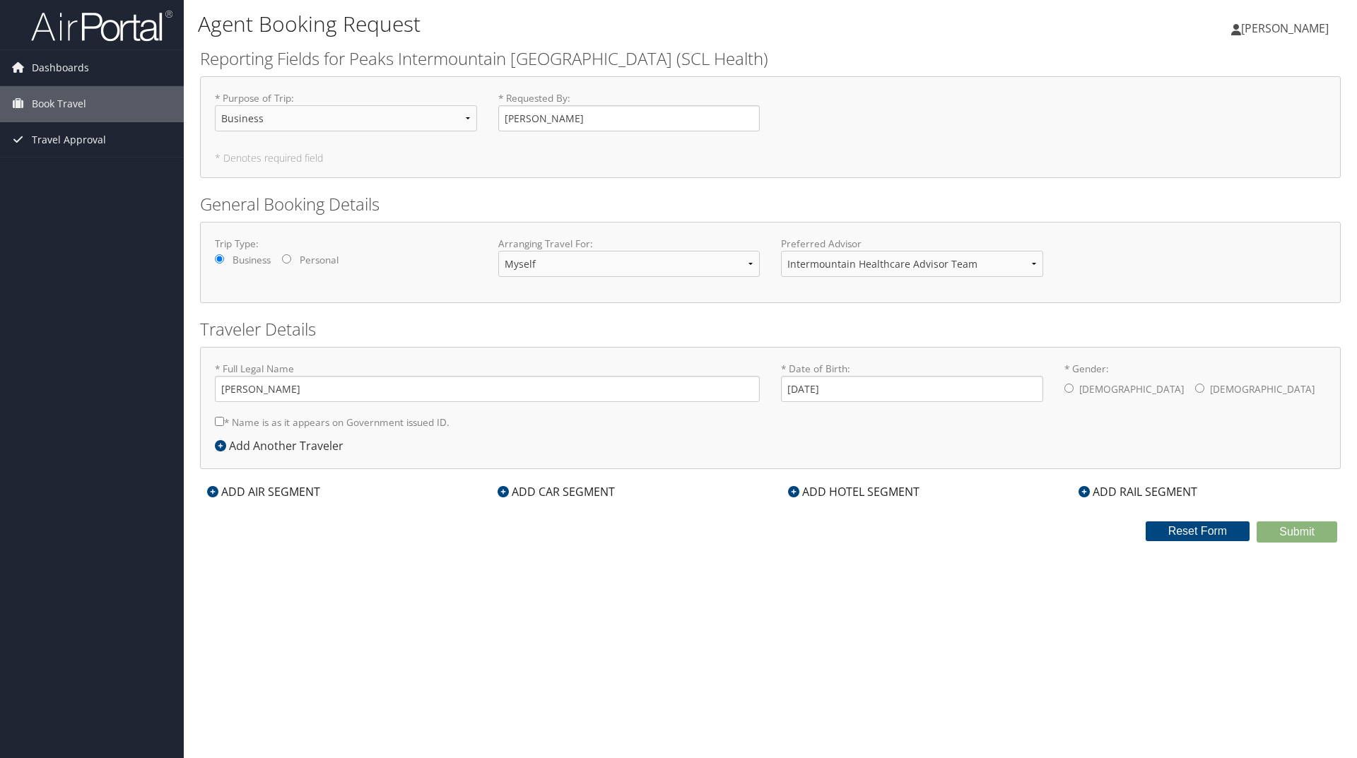
radio input "true"
click at [297, 497] on div "ADD AIR SEGMENT" at bounding box center [263, 491] width 127 height 17
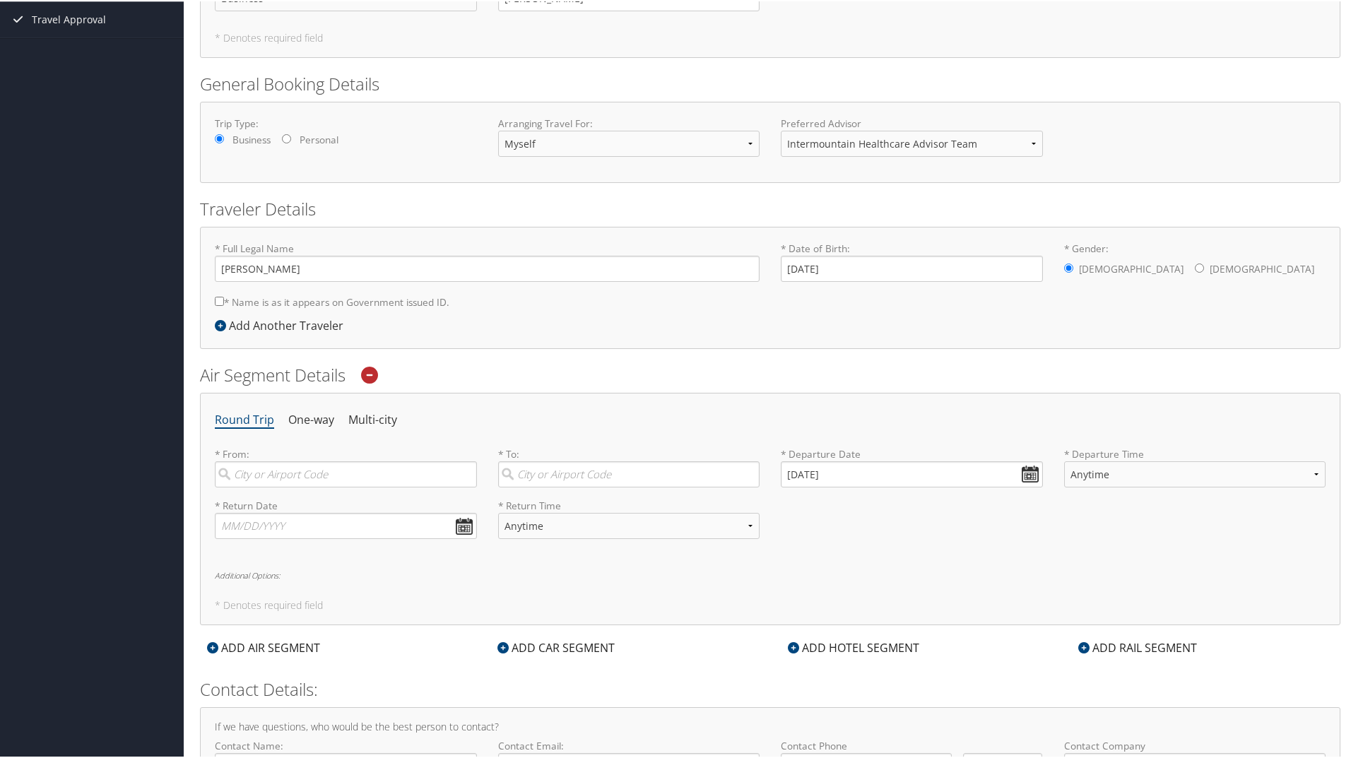
scroll to position [141, 0]
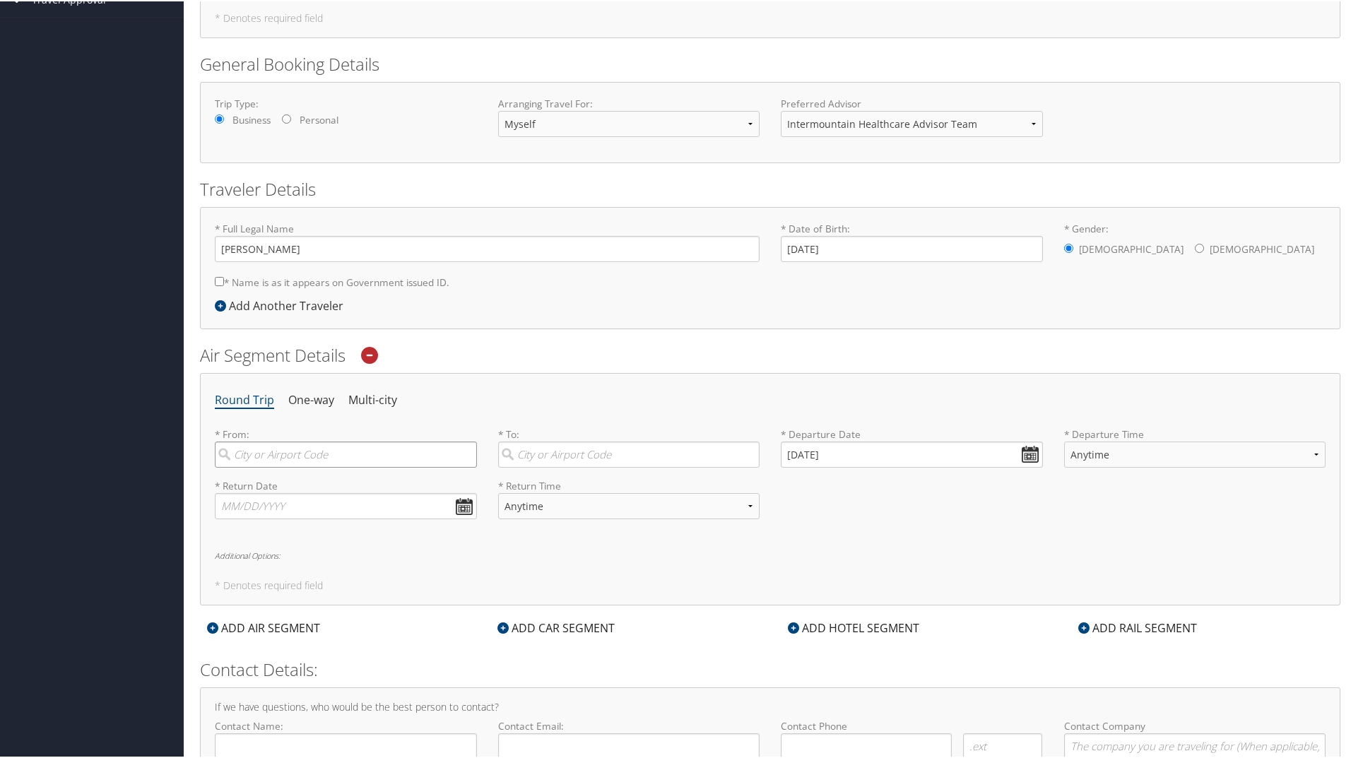
click at [348, 460] on input "search" at bounding box center [346, 453] width 262 height 26
click at [332, 481] on div "San Francisco (SFO CA)" at bounding box center [347, 483] width 243 height 18
click at [332, 467] on input "SFO" at bounding box center [346, 453] width 262 height 26
type input "San Francisco (SFO CA)"
click at [462, 455] on input "San Francisco (SFO CA)" at bounding box center [346, 453] width 262 height 26
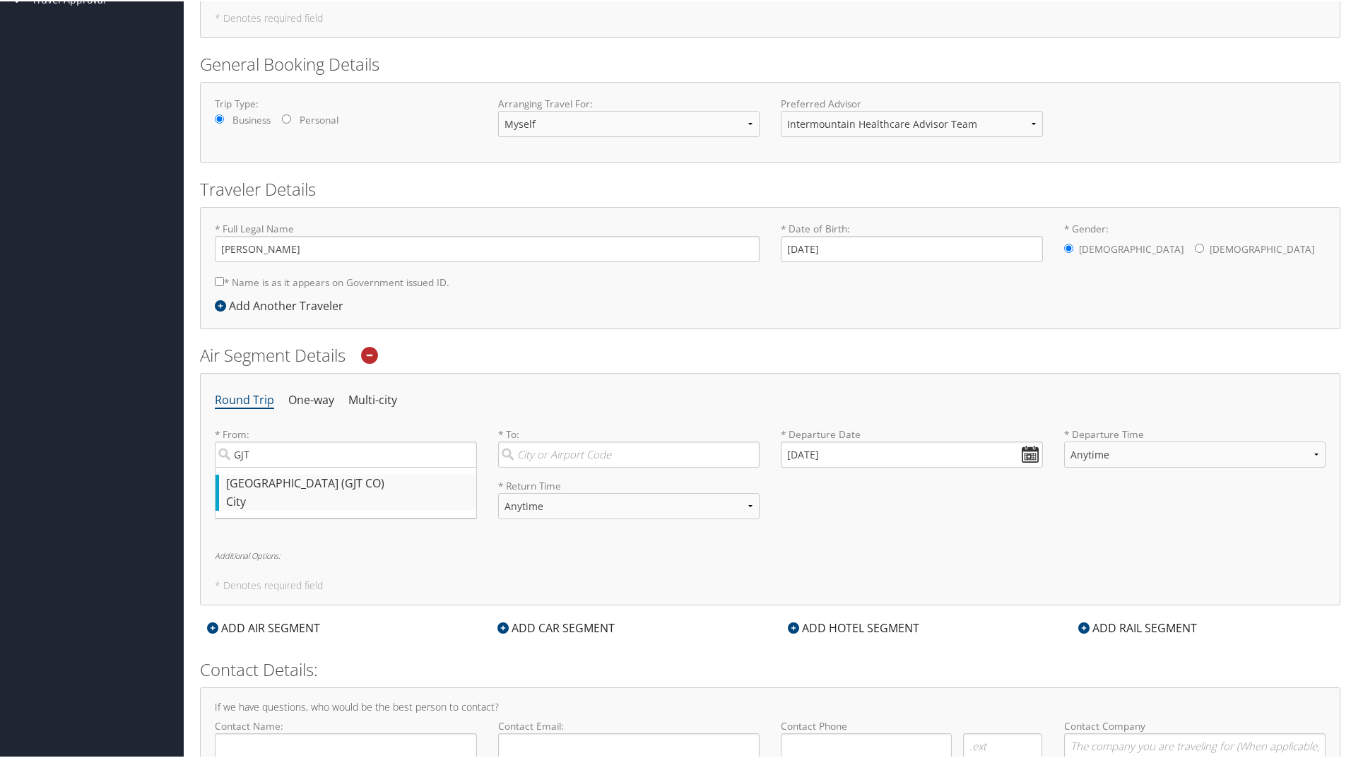
click at [367, 481] on div "Grand Junction (GJT CO)" at bounding box center [347, 483] width 243 height 18
click at [367, 467] on input "GJT" at bounding box center [346, 453] width 262 height 26
type input "Grand Junction (GJT CO)"
click at [531, 451] on input "search" at bounding box center [629, 453] width 262 height 26
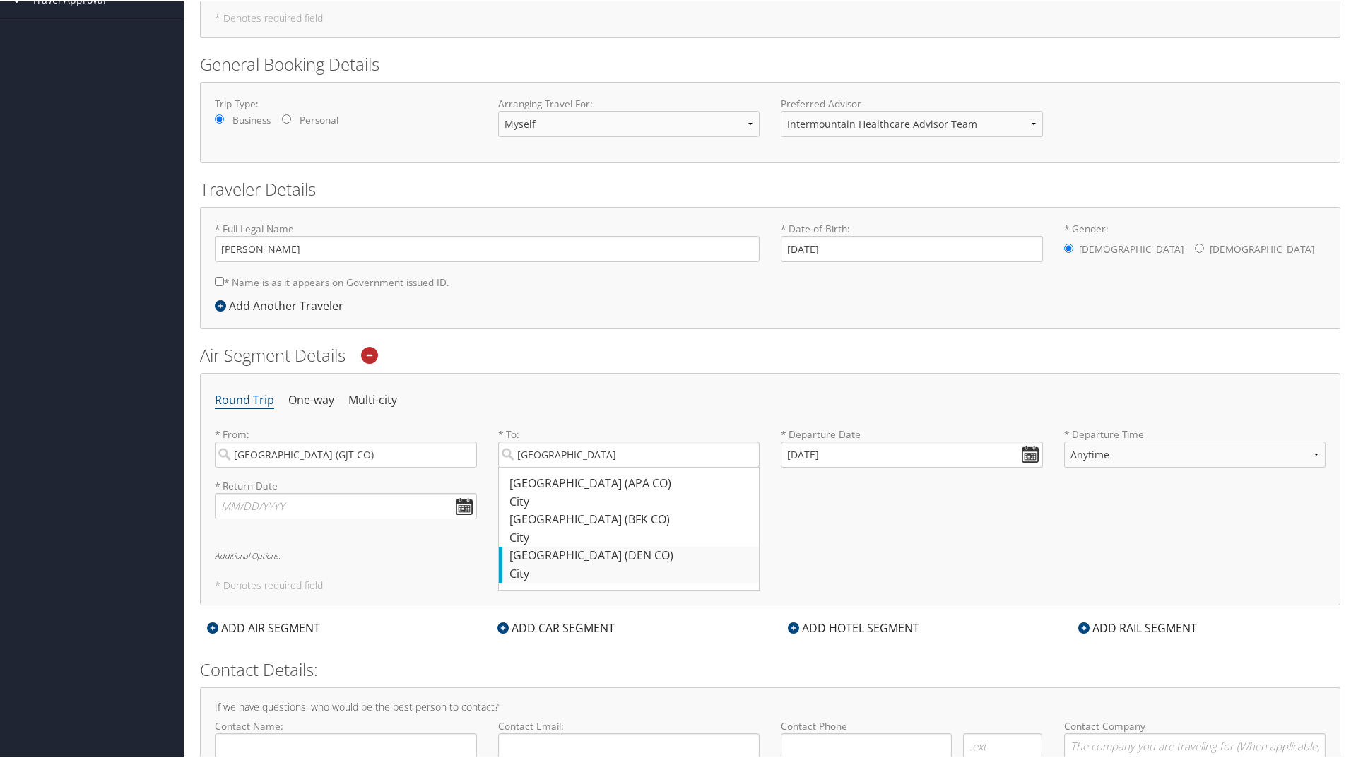
click at [555, 564] on div "City" at bounding box center [631, 573] width 243 height 18
click at [555, 467] on input "Denver" at bounding box center [629, 453] width 262 height 26
click at [687, 456] on input "Denver (DEN CO)" at bounding box center [629, 453] width 262 height 26
drag, startPoint x: 645, startPoint y: 453, endPoint x: 476, endPoint y: 457, distance: 169.7
click at [489, 457] on div "* To: Denver (DEN CO) Required" at bounding box center [629, 452] width 283 height 52
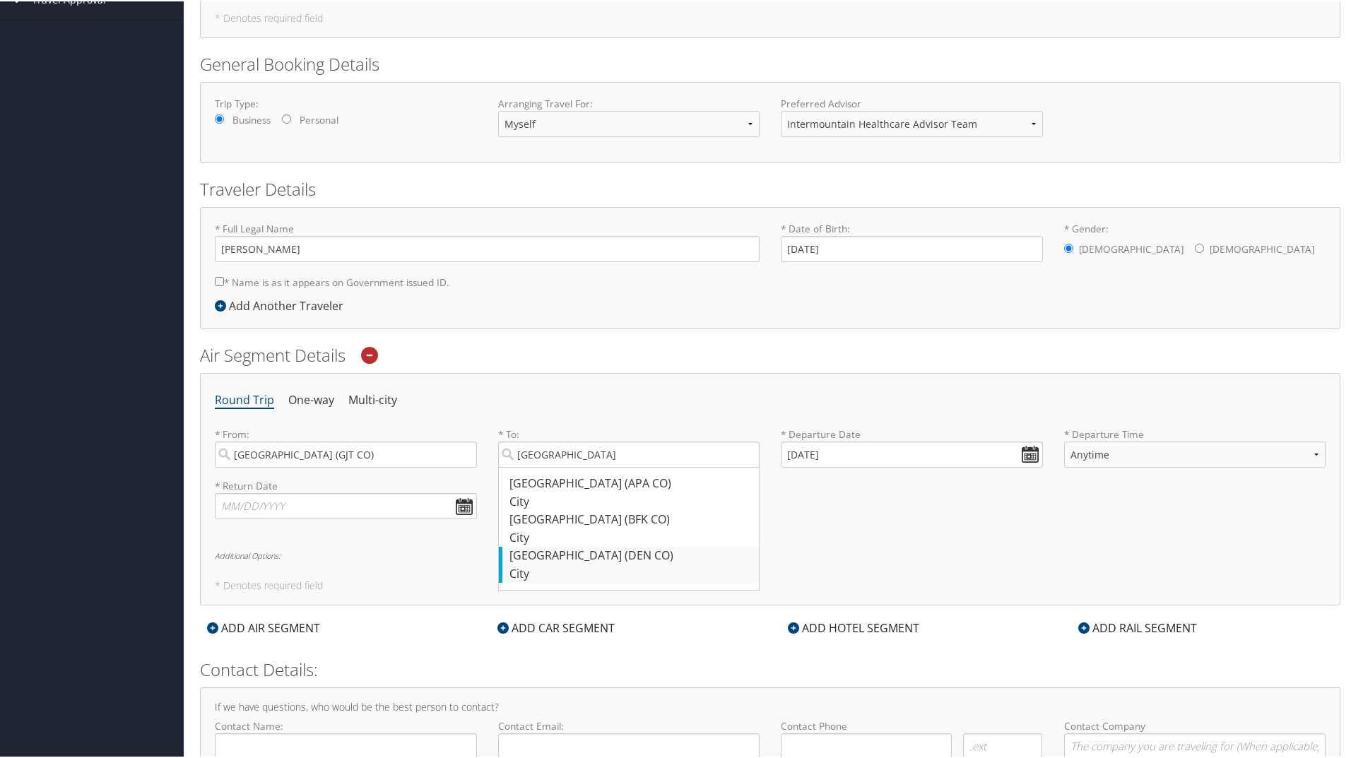
click at [568, 559] on div "Denver (DEN CO)" at bounding box center [631, 555] width 243 height 18
click at [568, 467] on input "Denver" at bounding box center [629, 453] width 262 height 26
type input "Denver (DEN CO)"
click at [831, 459] on input "10/01/2025" at bounding box center [912, 453] width 262 height 26
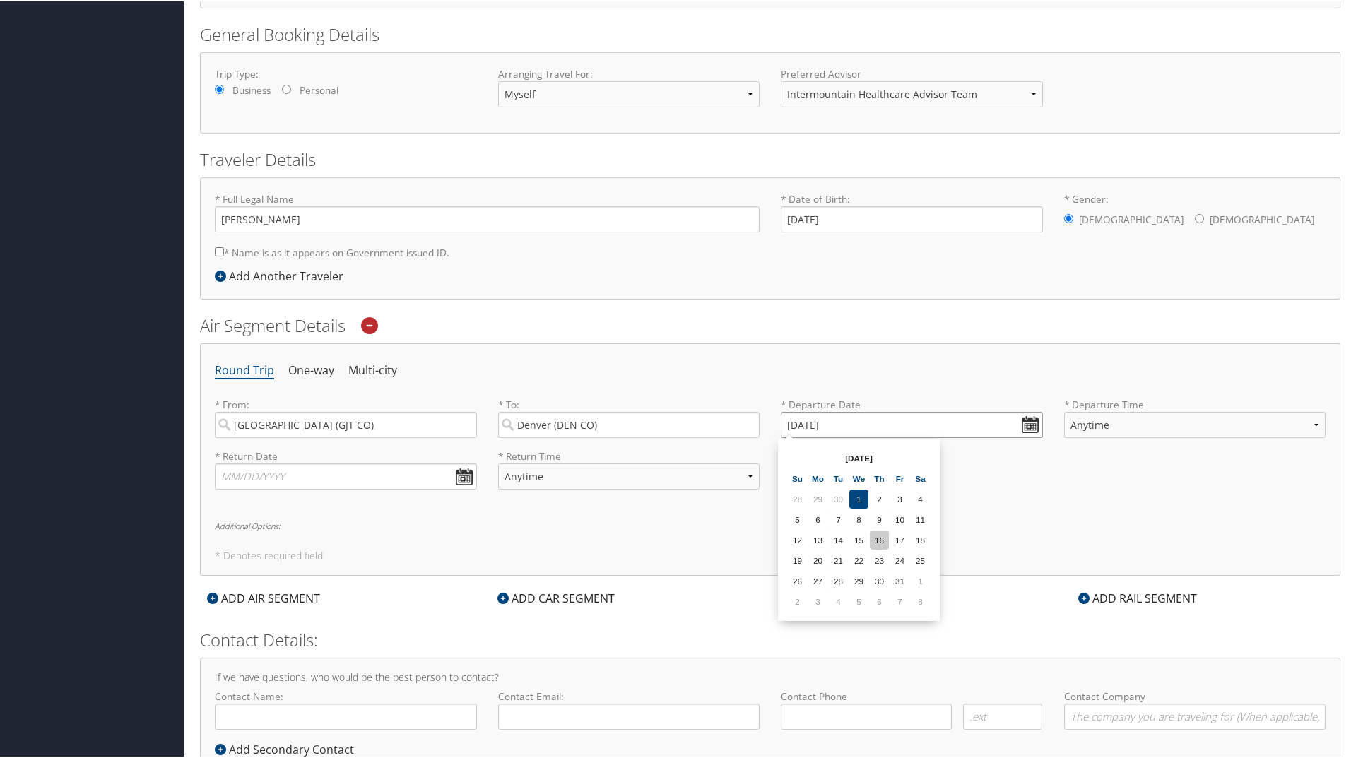
scroll to position [149, 0]
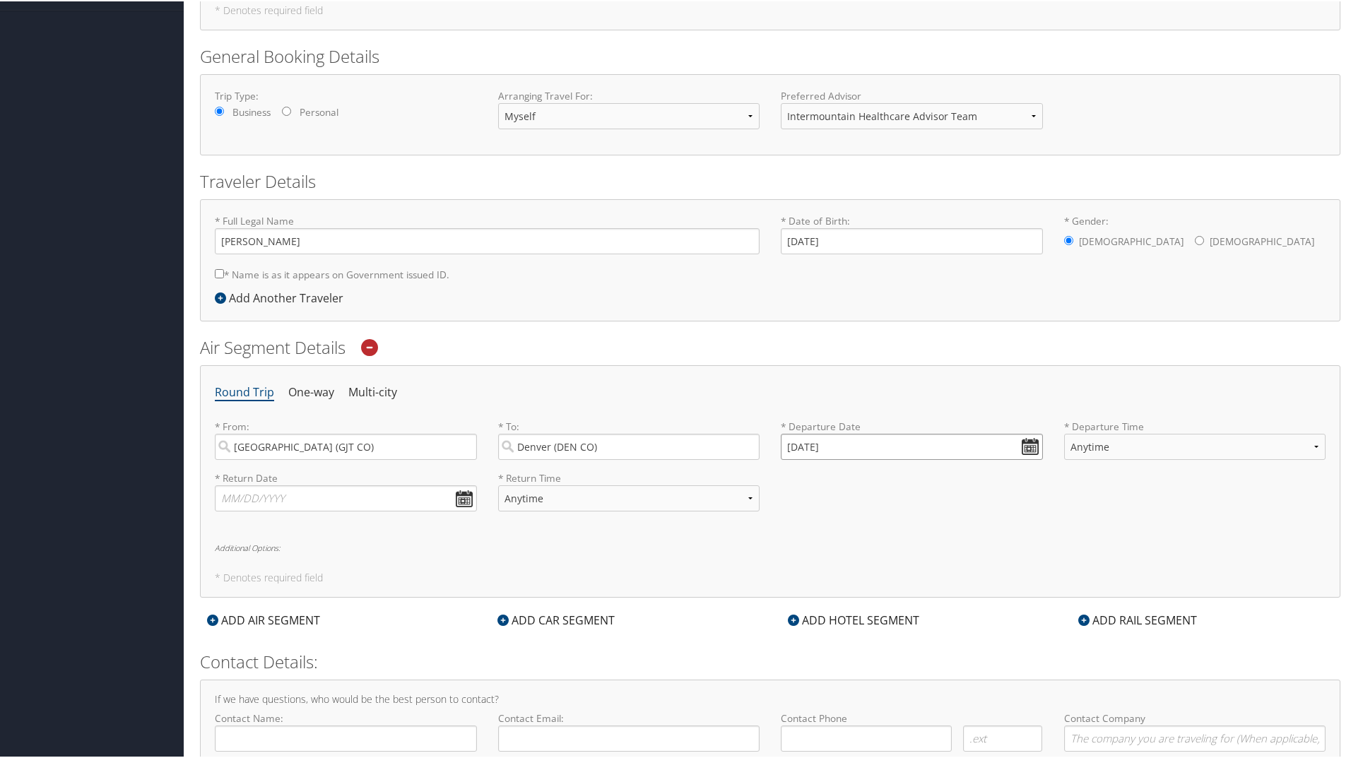
click at [1033, 447] on input "10/01/2025" at bounding box center [912, 446] width 262 height 26
click at [1019, 448] on input "10/01/2025" at bounding box center [912, 446] width 262 height 26
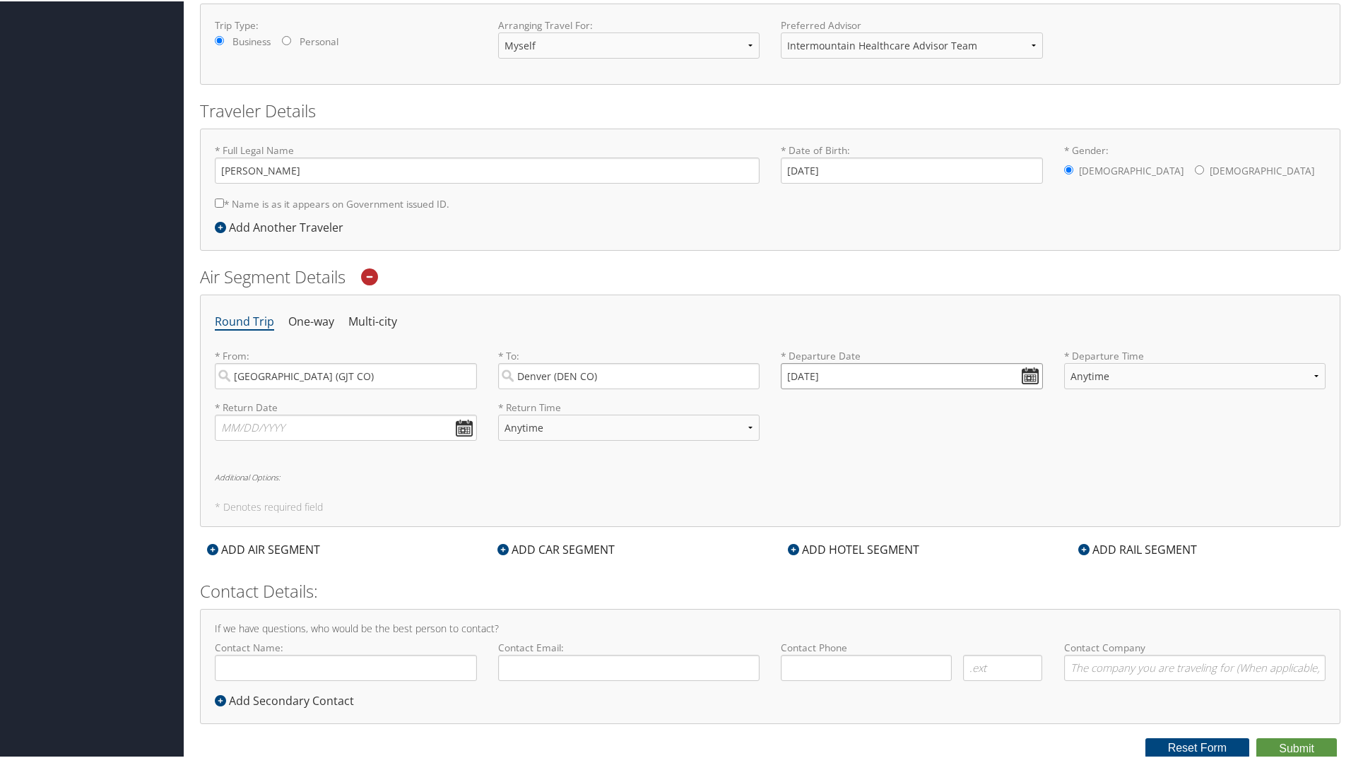
drag, startPoint x: 863, startPoint y: 372, endPoint x: 633, endPoint y: 351, distance: 231.4
click at [633, 351] on div "* From: Grand Junction (GJT CO) Required * To: Denver (DEN CO) Required * Depar…" at bounding box center [770, 374] width 1132 height 52
click at [1019, 374] on input "Invalid date" at bounding box center [912, 375] width 262 height 26
type input "Invalid date"
click at [365, 426] on input "text" at bounding box center [346, 426] width 262 height 26
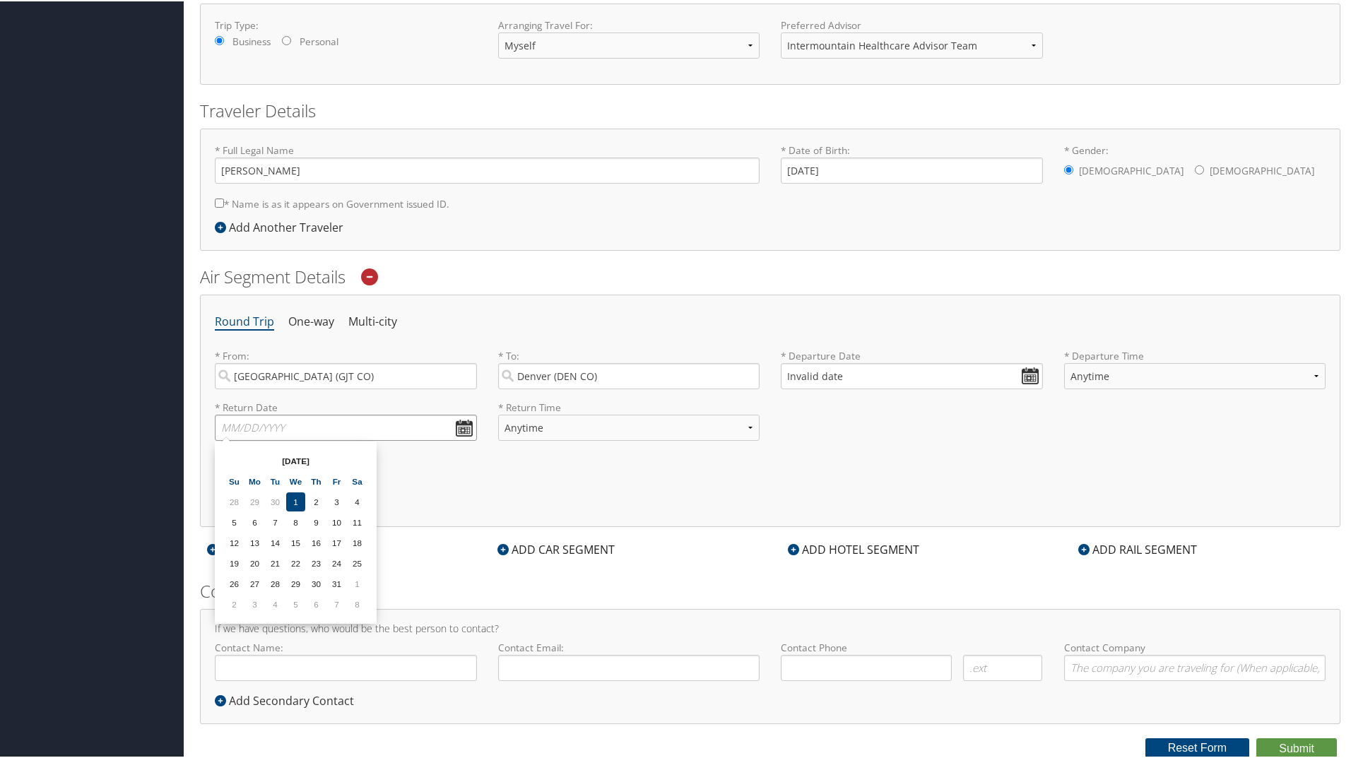
click at [461, 423] on input "text" at bounding box center [346, 426] width 262 height 26
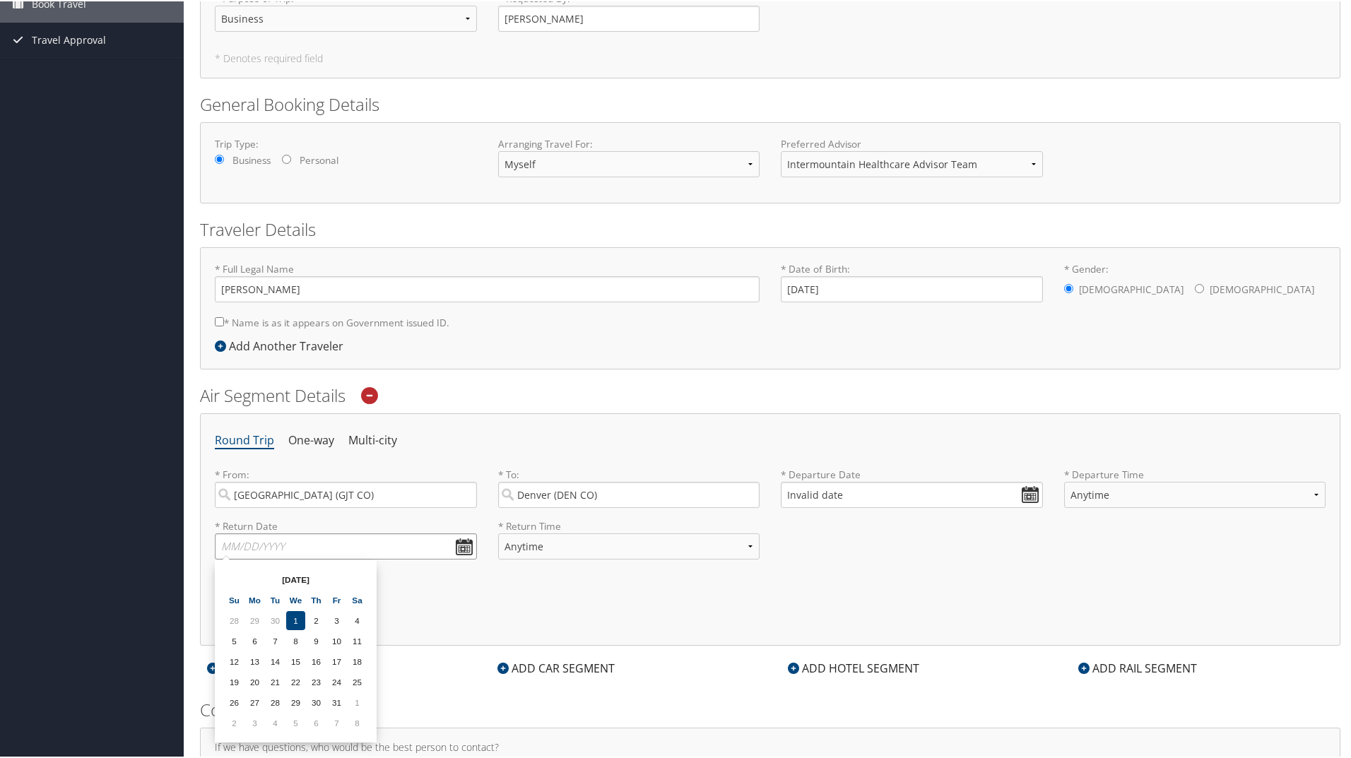
scroll to position [78, 0]
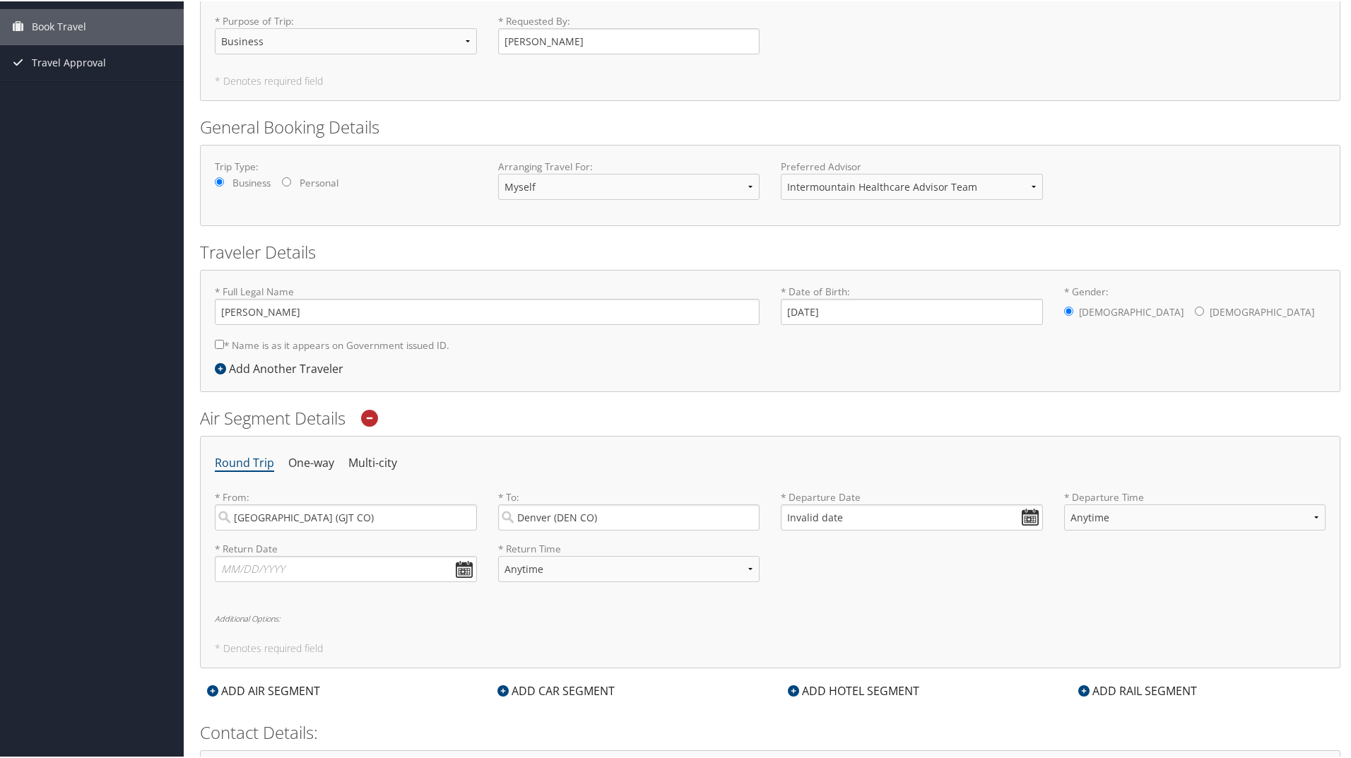
click at [576, 623] on div "Round Trip One-way Multi-city * From: Grand Junction (GJT CO) Required * To: De…" at bounding box center [770, 551] width 1141 height 233
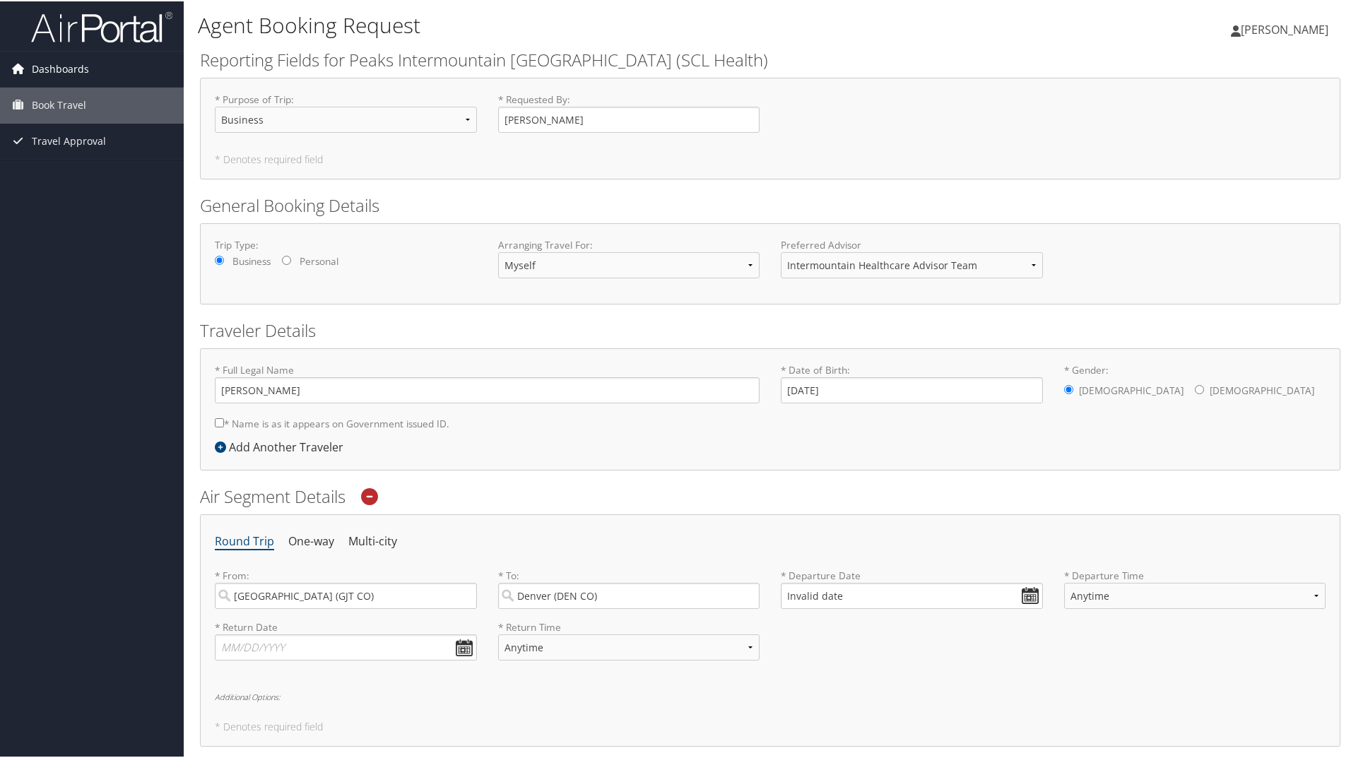
click at [66, 73] on span "Dashboards" at bounding box center [60, 67] width 57 height 35
click at [40, 96] on link "My Travel Dashboard" at bounding box center [92, 96] width 184 height 21
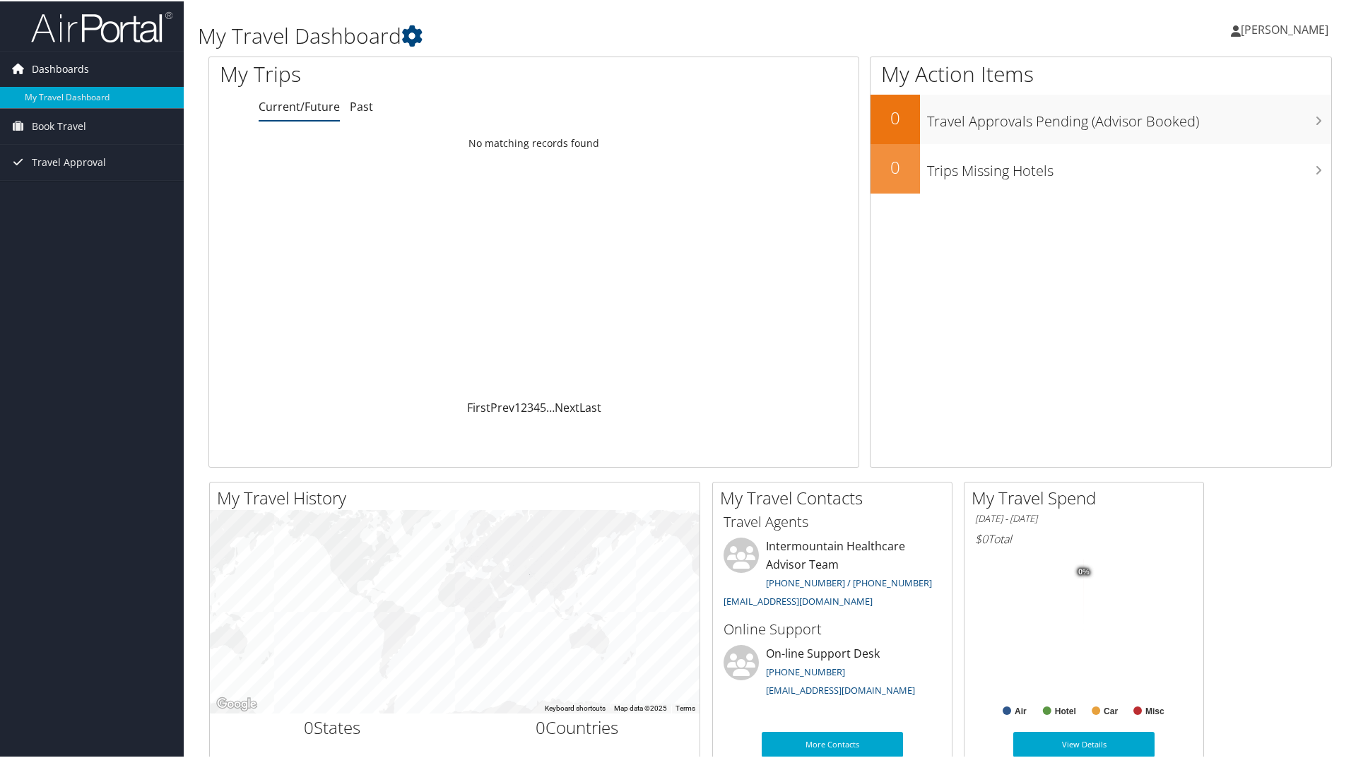
click at [95, 64] on link "Dashboards" at bounding box center [92, 67] width 184 height 35
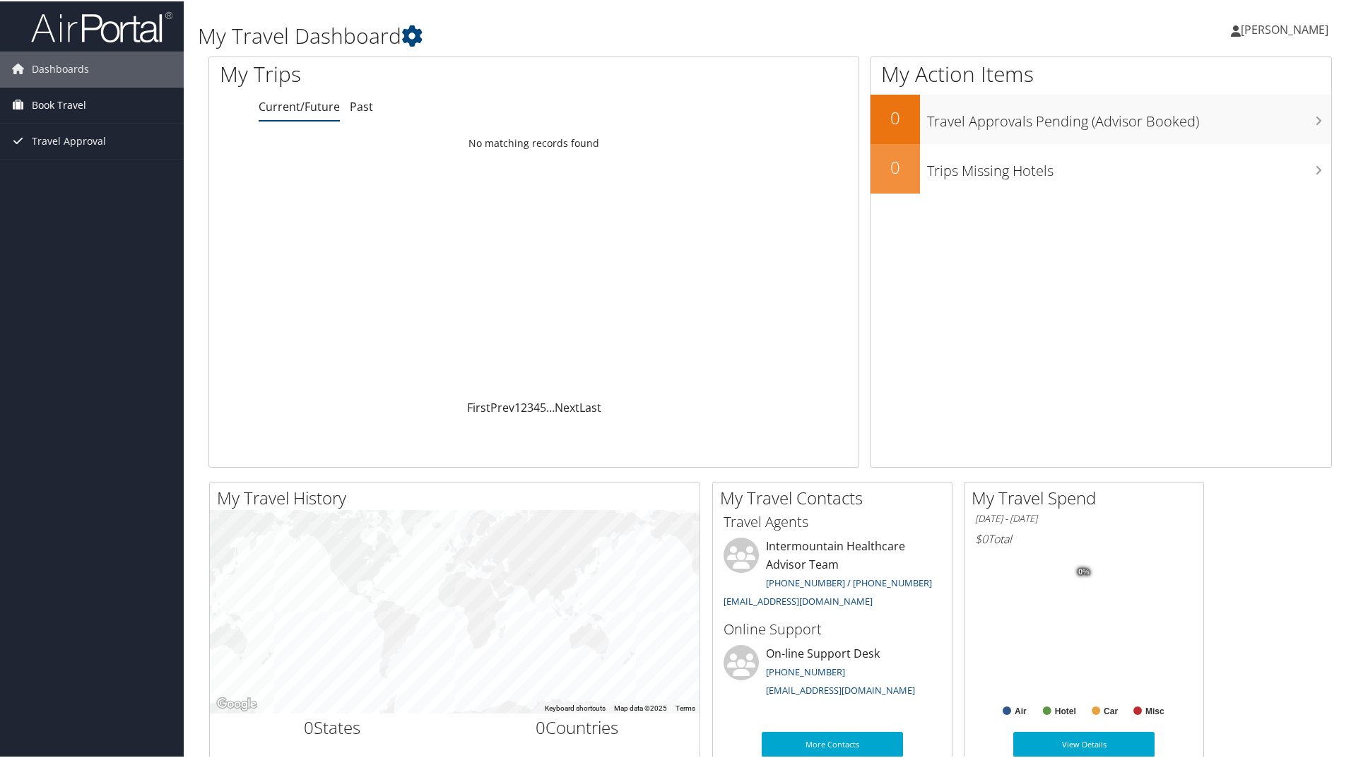
click at [69, 98] on span "Book Travel" at bounding box center [59, 103] width 54 height 35
click at [70, 151] on link "Book/Manage Online Trips" at bounding box center [92, 153] width 184 height 21
click at [89, 156] on link "Book/Manage Online Trips" at bounding box center [92, 153] width 184 height 21
